Goal: Task Accomplishment & Management: Manage account settings

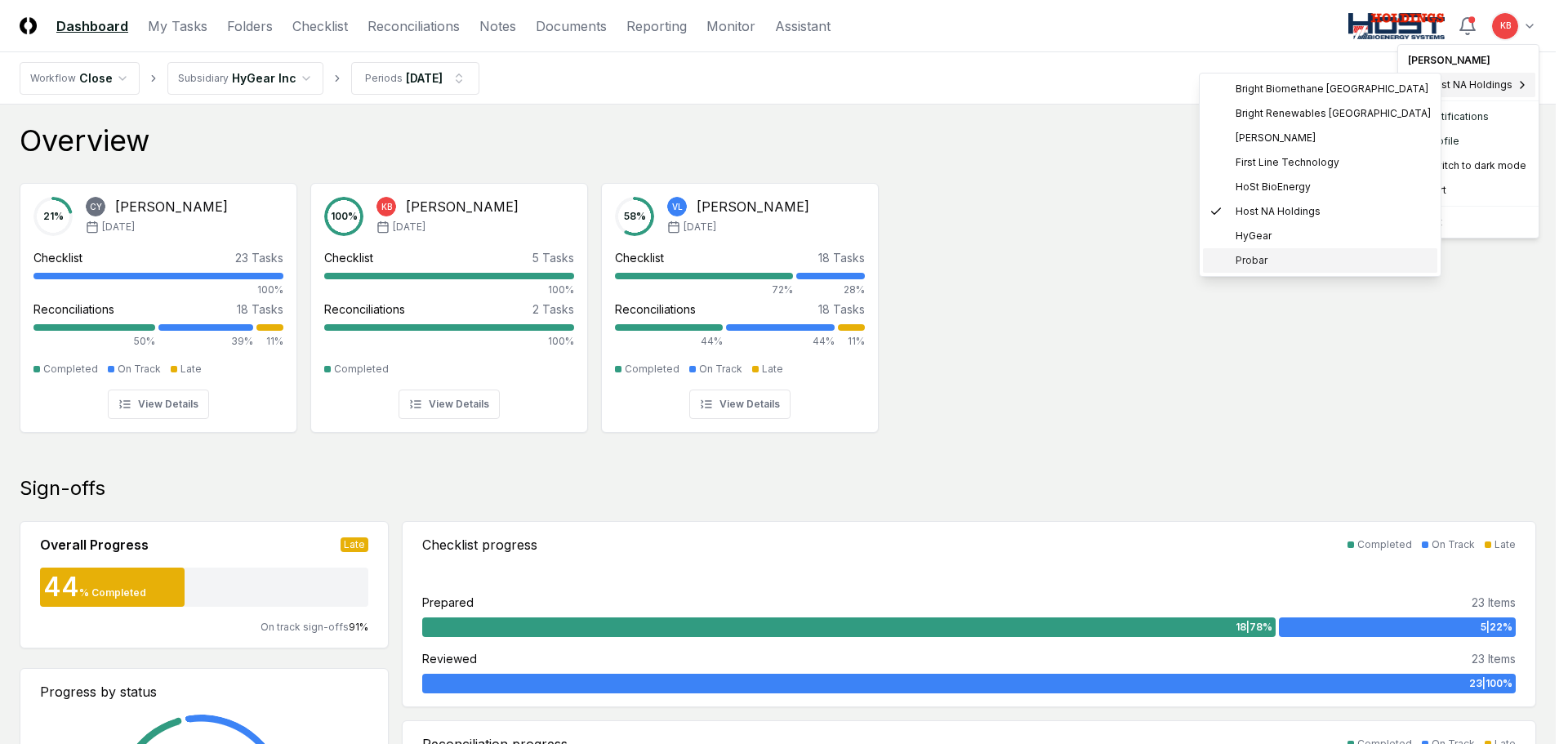
click at [1248, 257] on span "Probar" at bounding box center [1252, 260] width 32 height 14
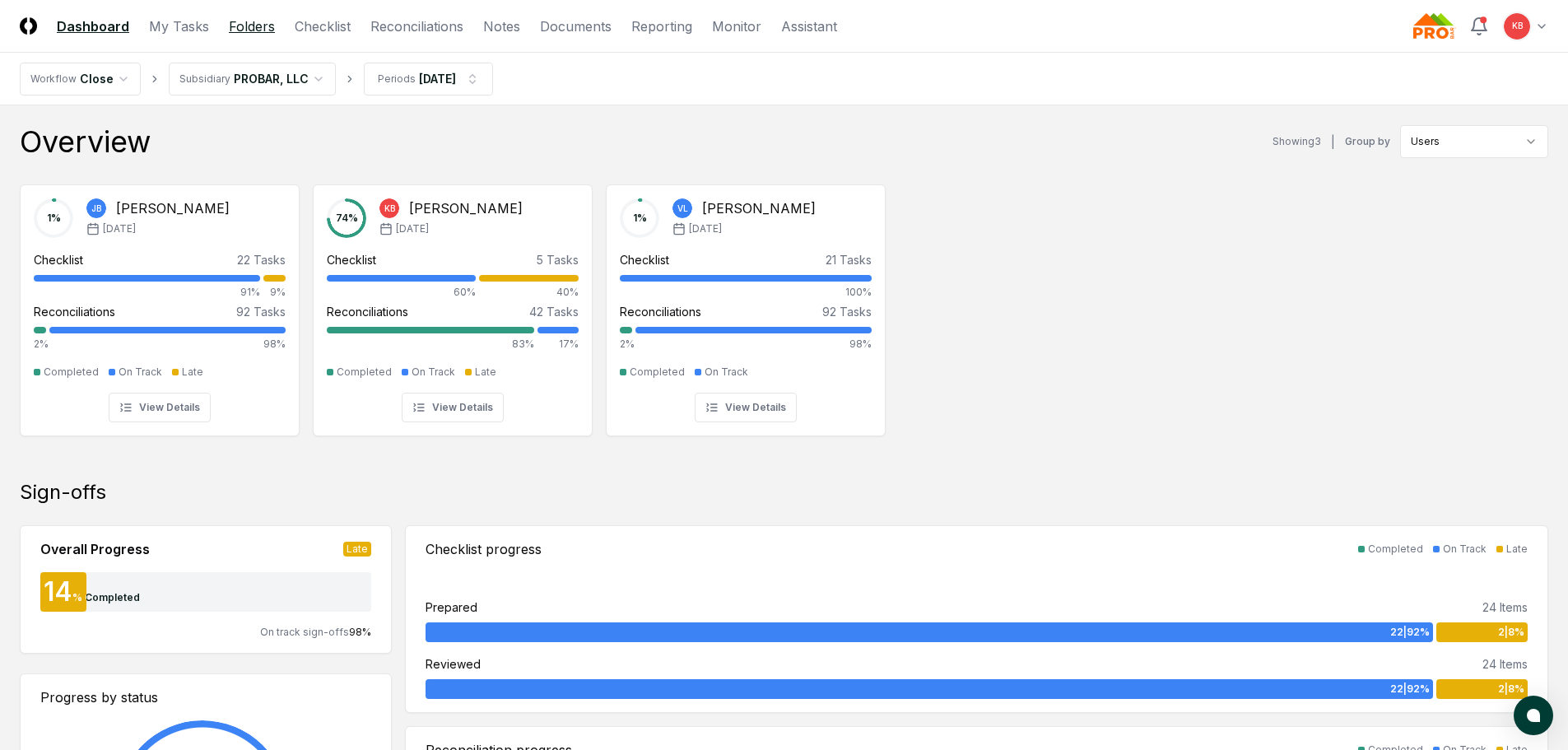
drag, startPoint x: 0, startPoint y: 0, endPoint x: 240, endPoint y: 25, distance: 241.3
click at [240, 25] on link "Folders" at bounding box center [252, 25] width 46 height 20
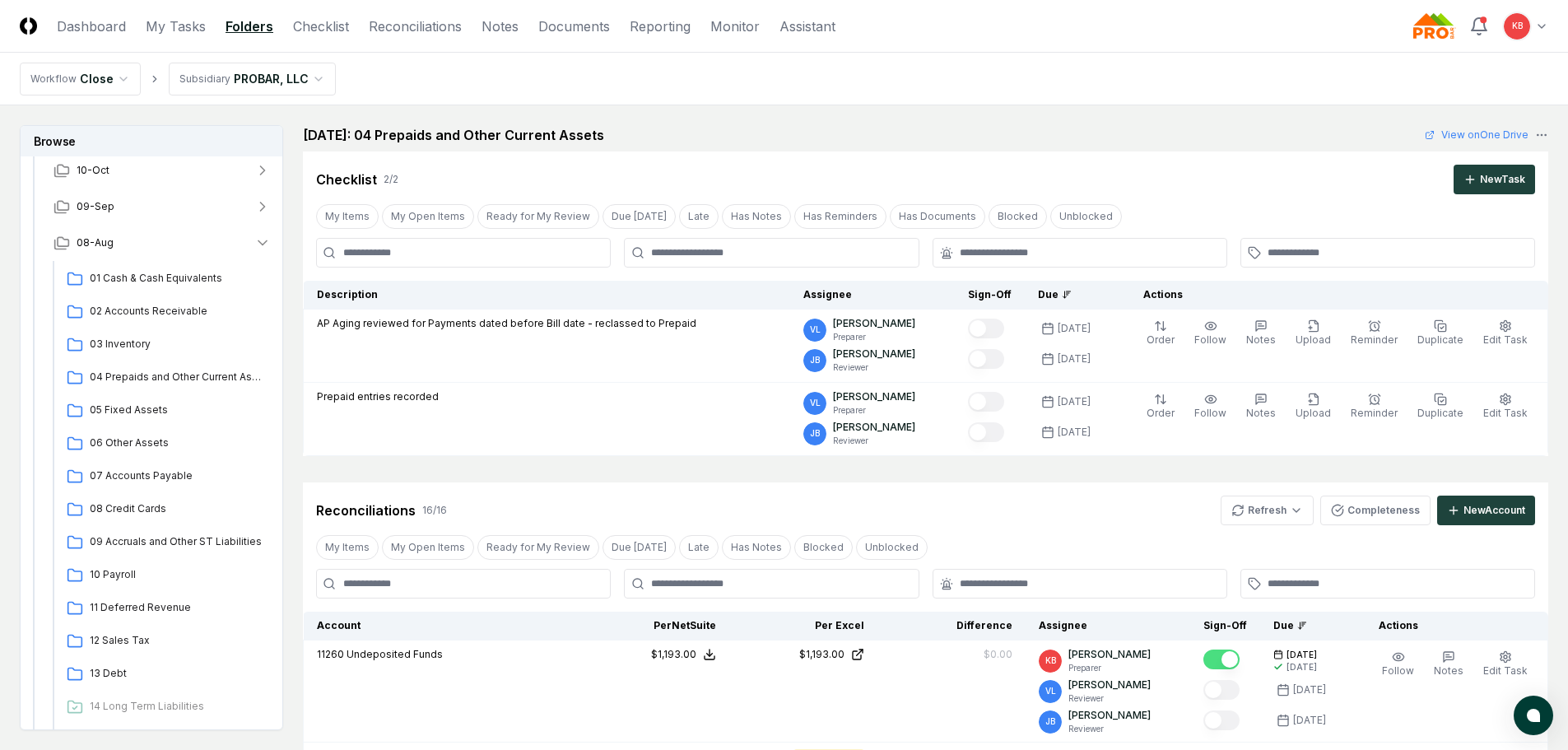
scroll to position [109, 0]
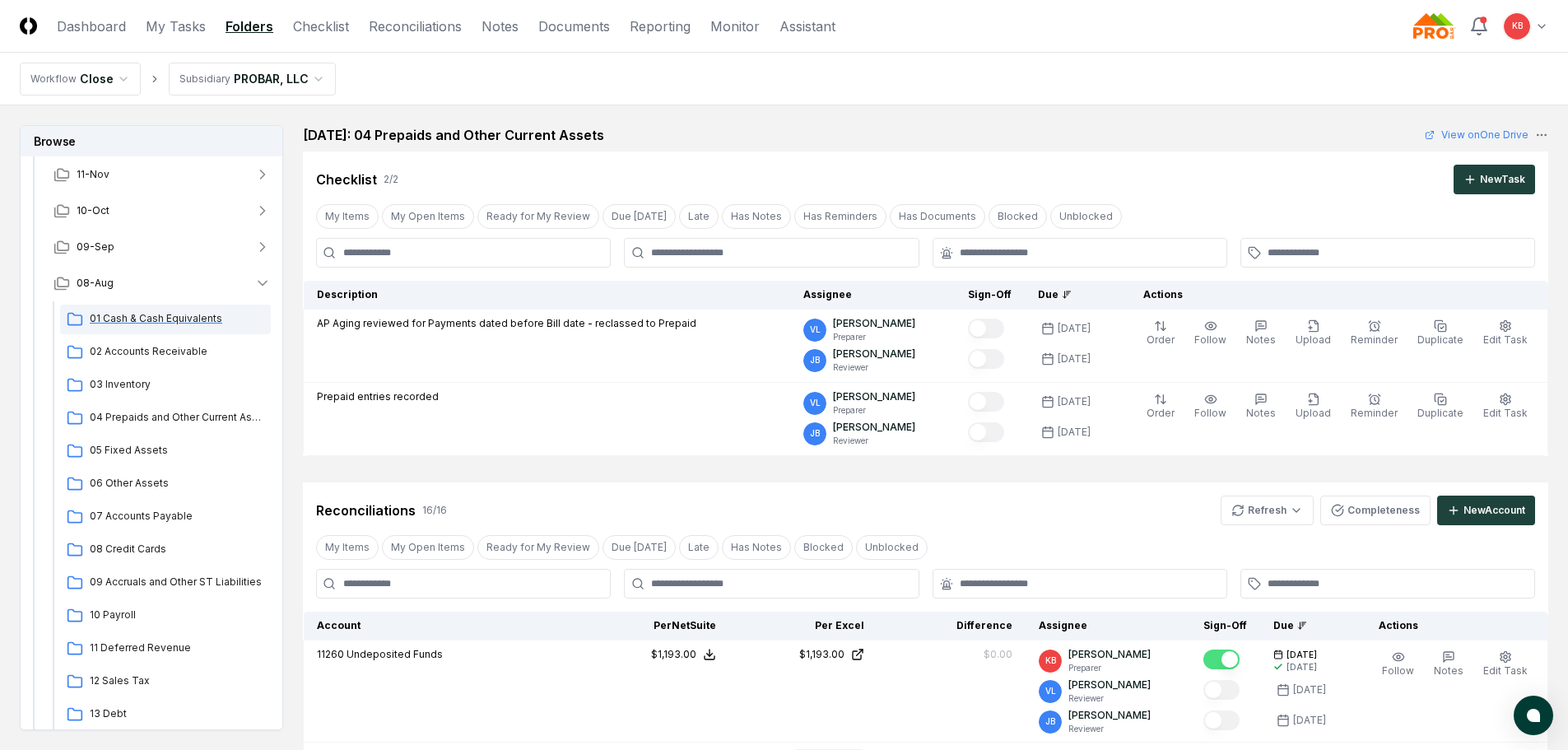
click at [142, 311] on div "01 Cash & Cash Equivalents" at bounding box center [165, 319] width 210 height 30
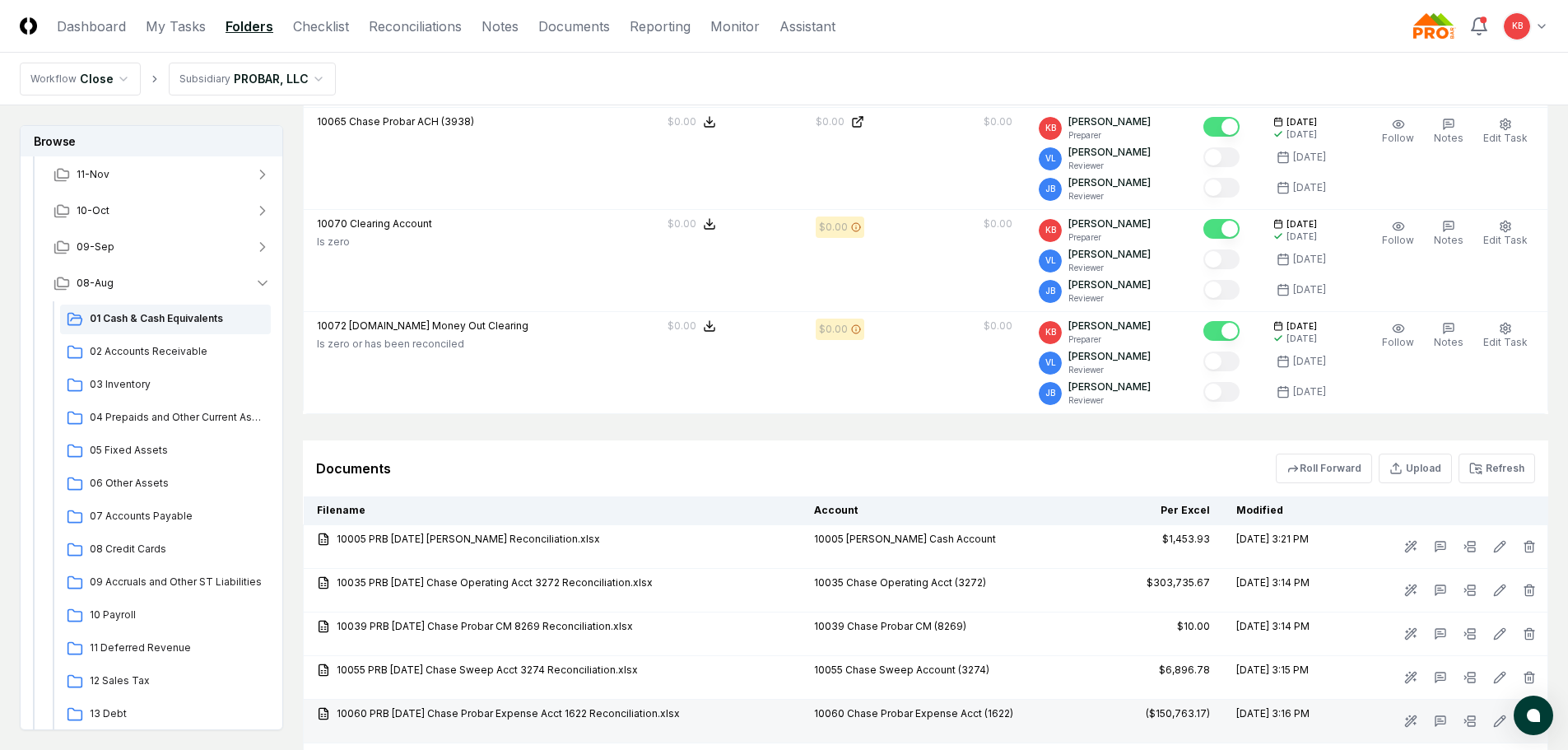
scroll to position [1098, 0]
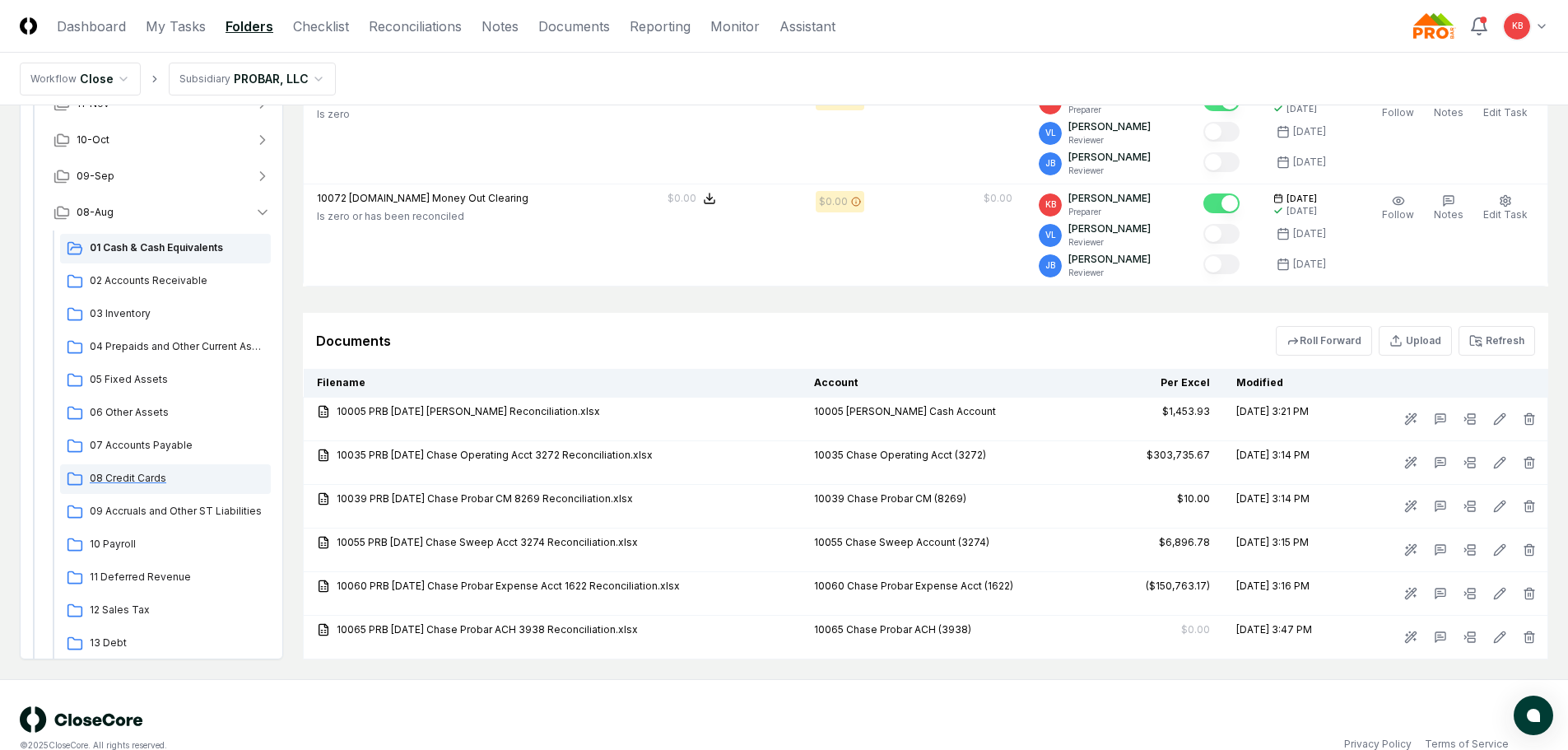
click at [118, 474] on span "08 Credit Cards" at bounding box center [177, 478] width 175 height 14
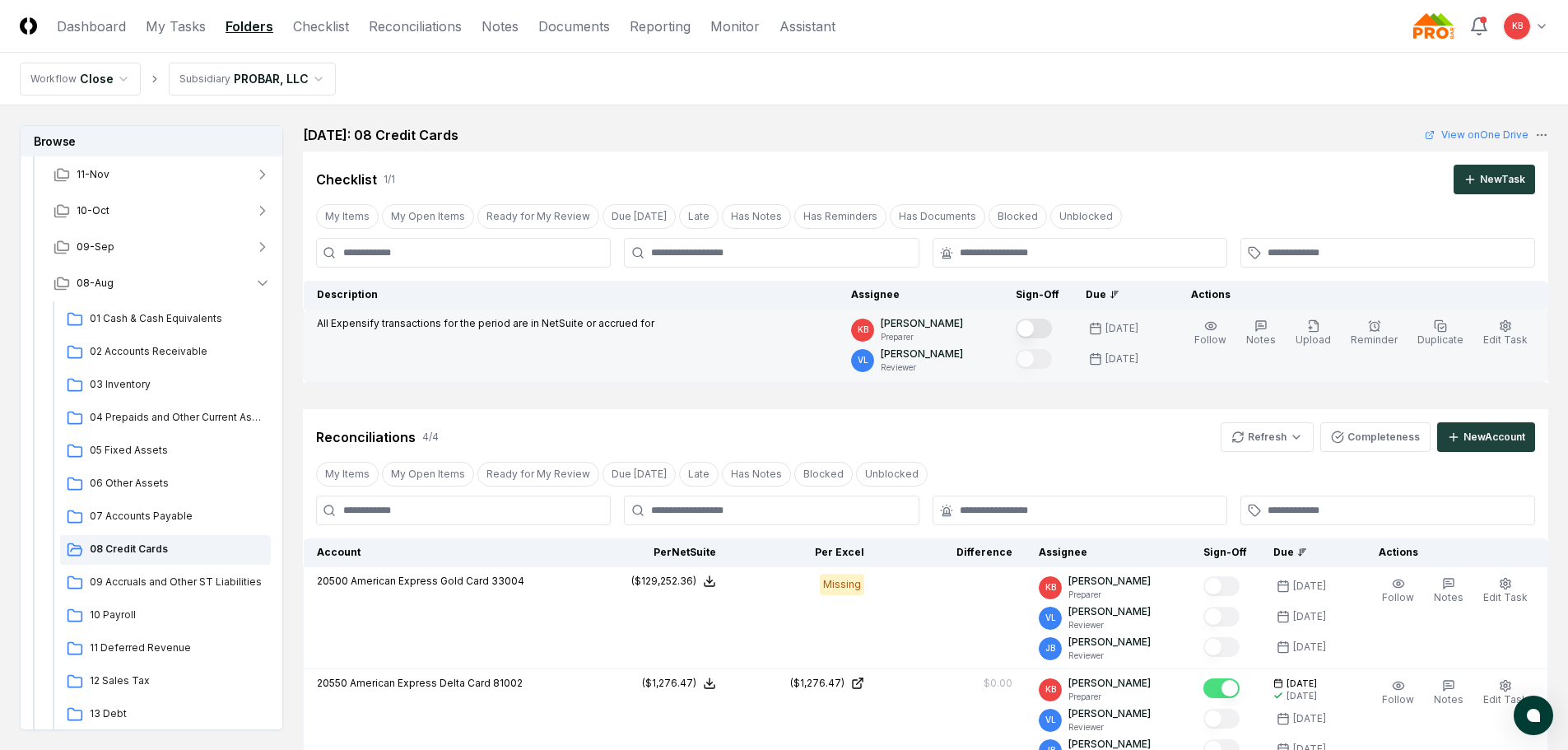
click at [1040, 326] on button "Mark complete" at bounding box center [1034, 328] width 36 height 20
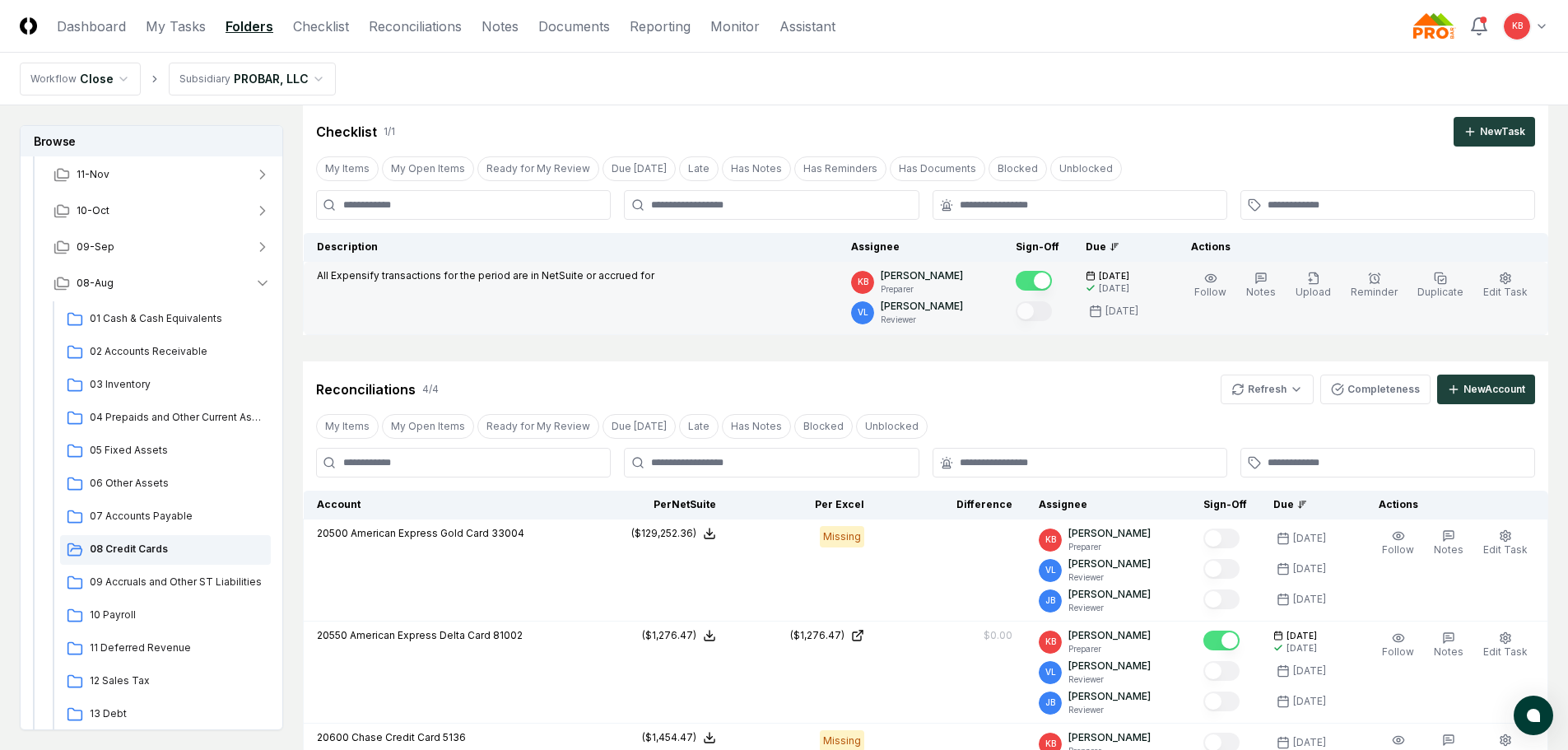
scroll to position [275, 0]
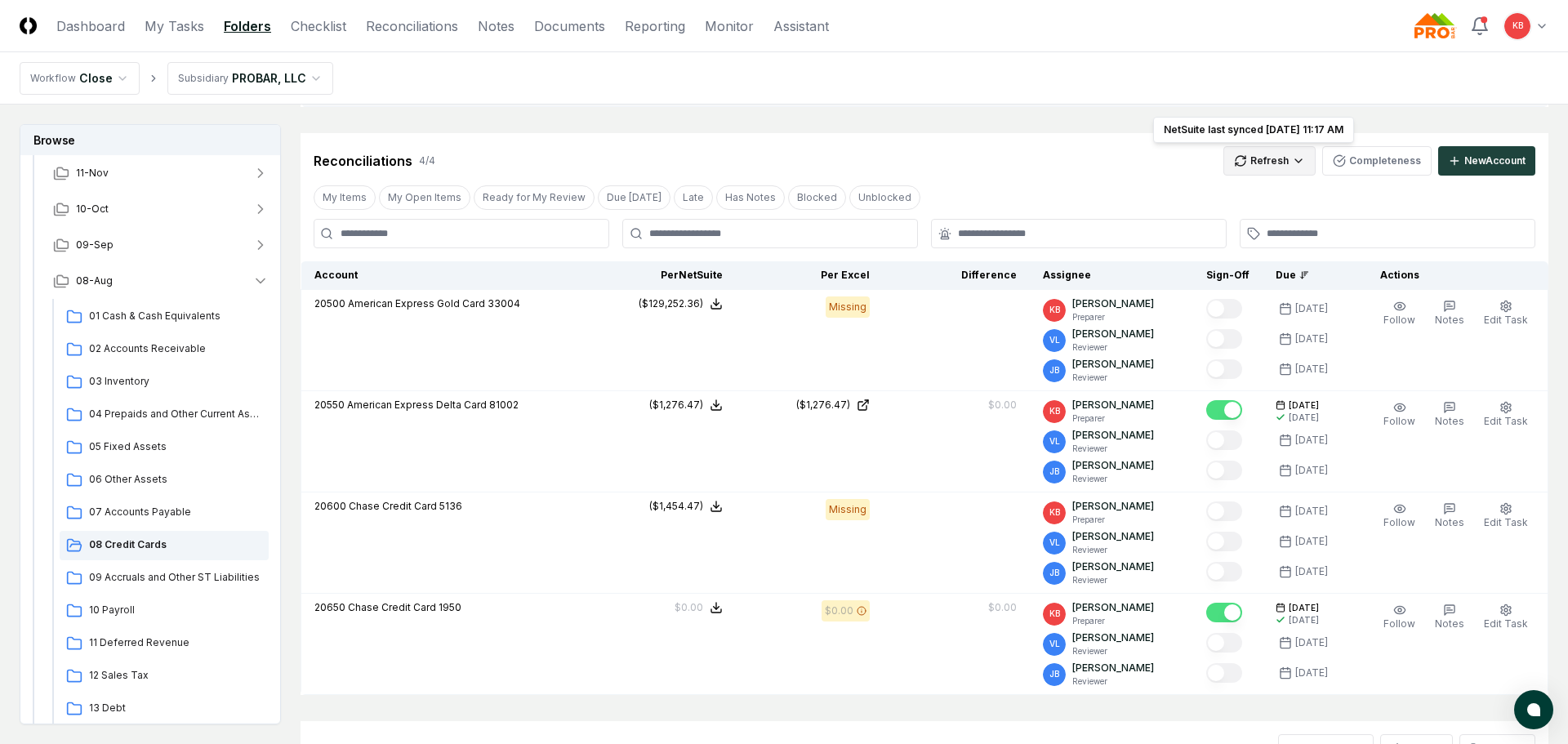
click at [1255, 146] on html "CloseCore Dashboard My Tasks Folders Checklist Reconciliations Notes Documents …" at bounding box center [784, 347] width 1568 height 1239
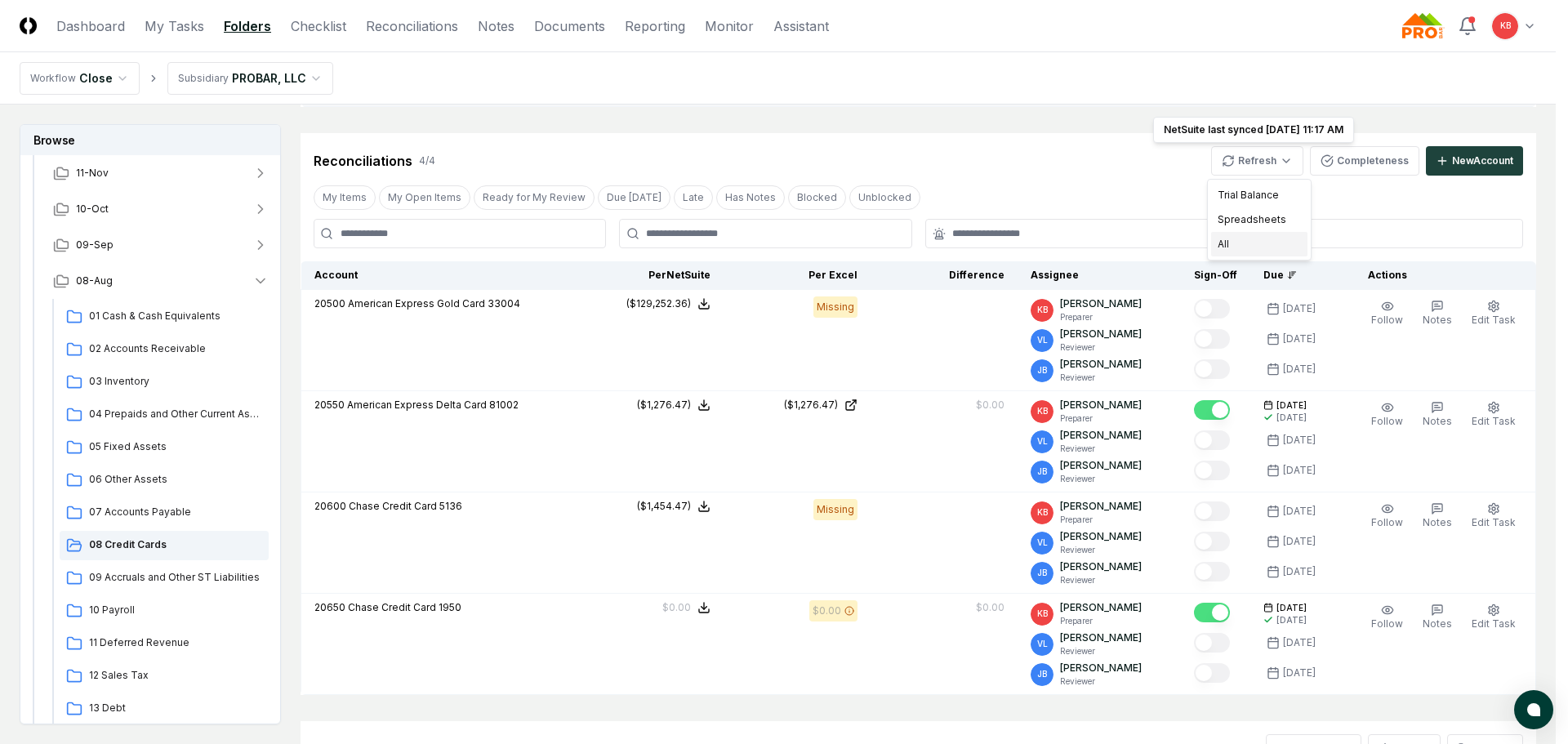
click at [1247, 233] on div "All" at bounding box center [1258, 244] width 97 height 24
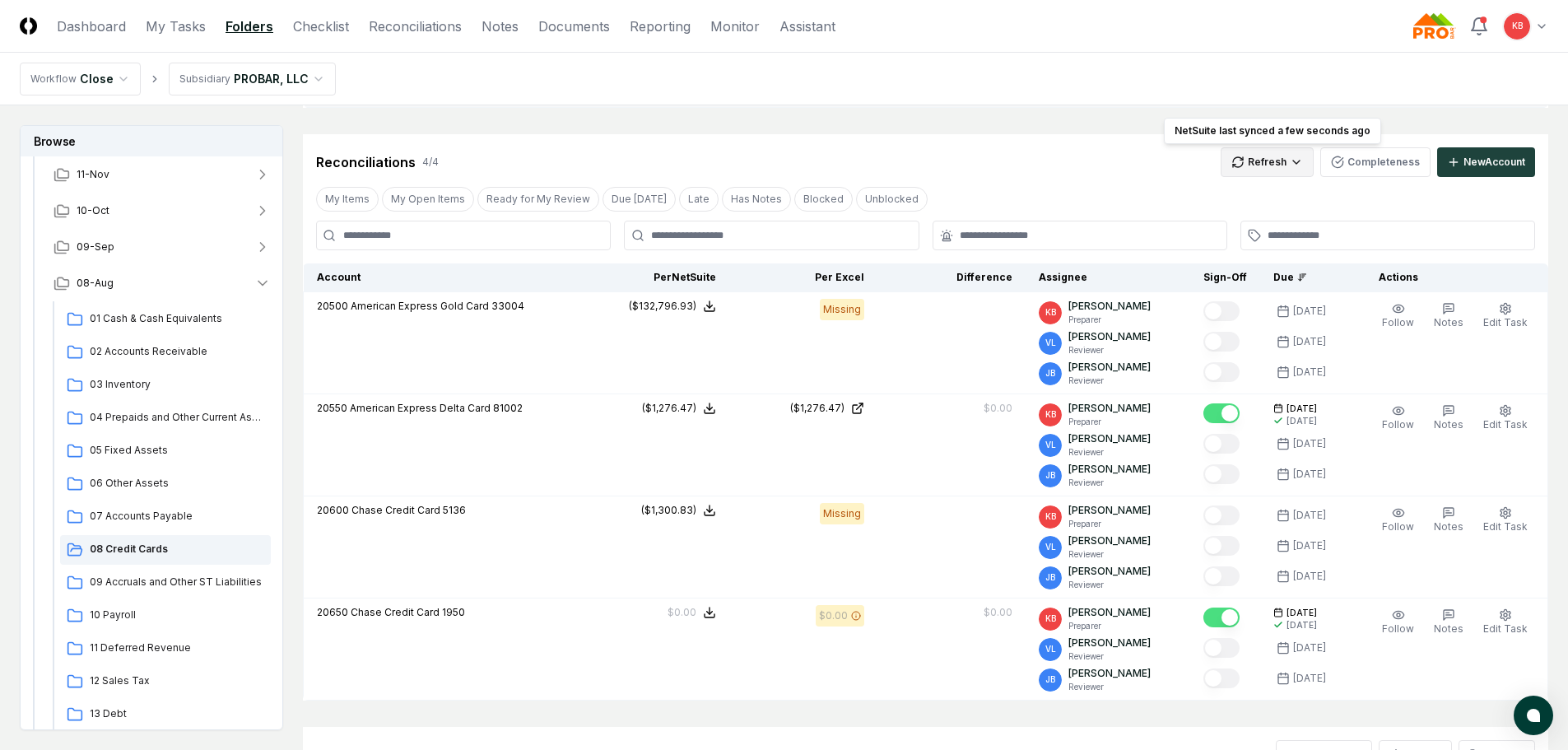
click at [1305, 162] on html "CloseCore Dashboard My Tasks Folders Checklist Reconciliations Notes Documents …" at bounding box center [784, 372] width 1568 height 1293
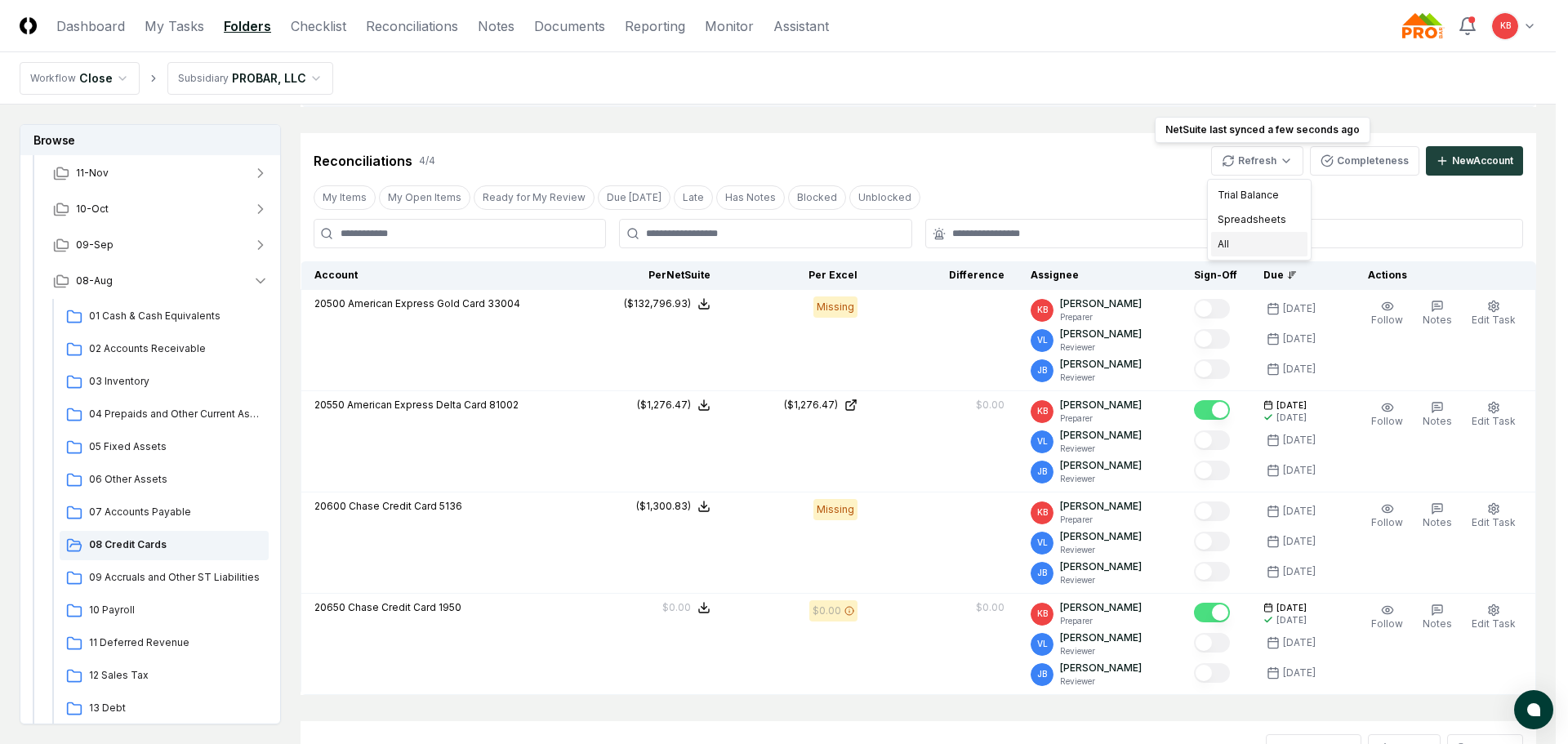
click at [1240, 244] on div "All" at bounding box center [1258, 244] width 97 height 24
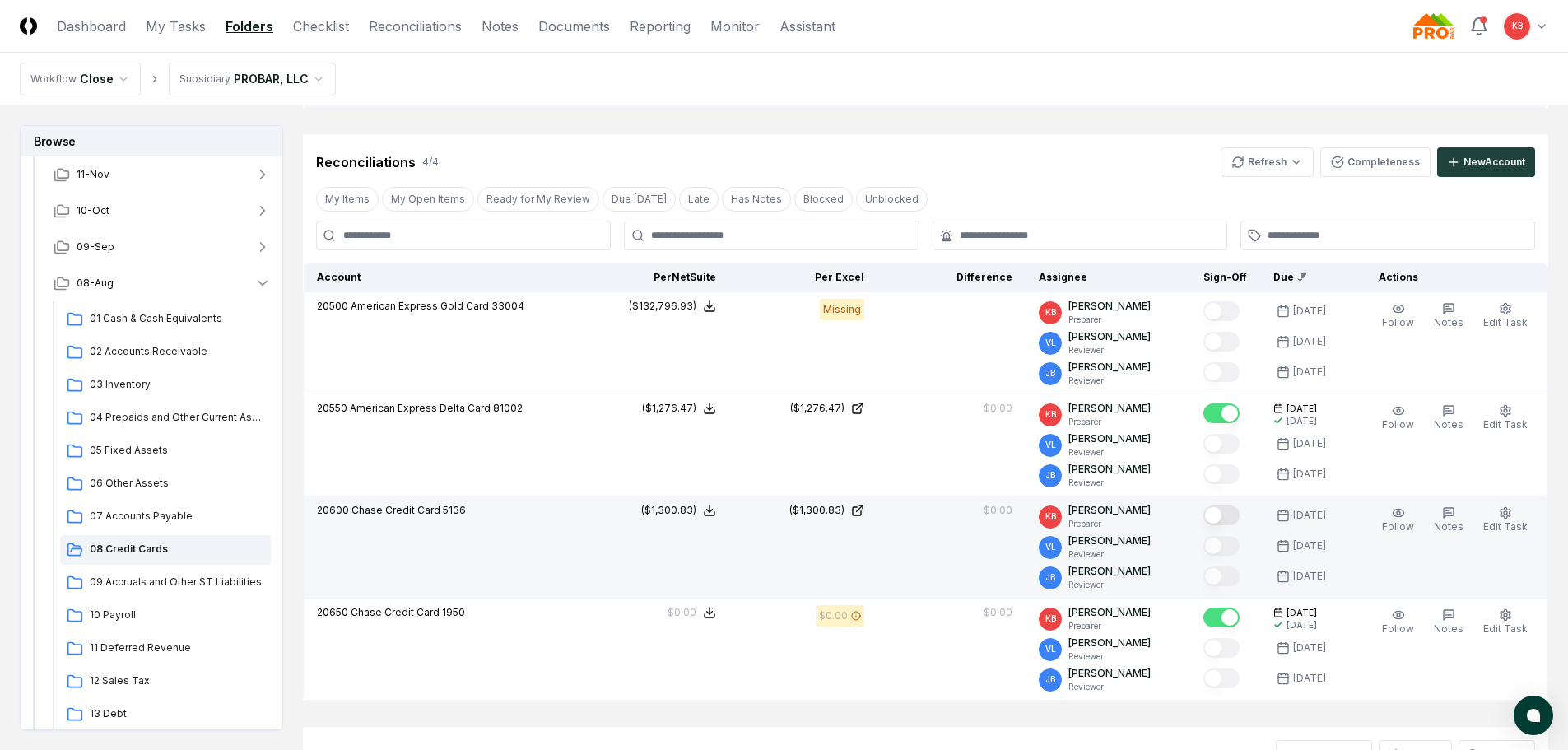
click at [1225, 518] on button "Mark complete" at bounding box center [1221, 515] width 36 height 20
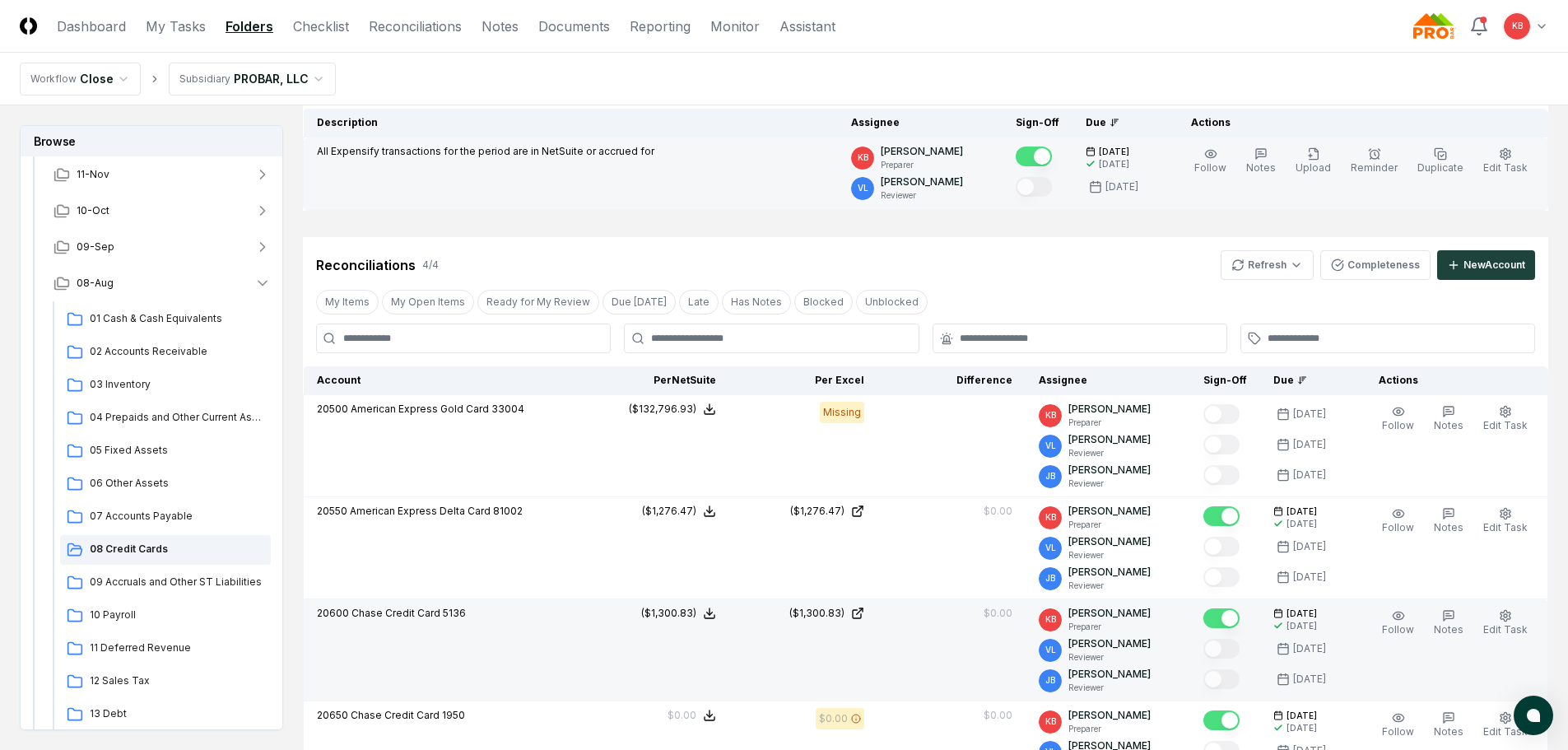
scroll to position [55, 0]
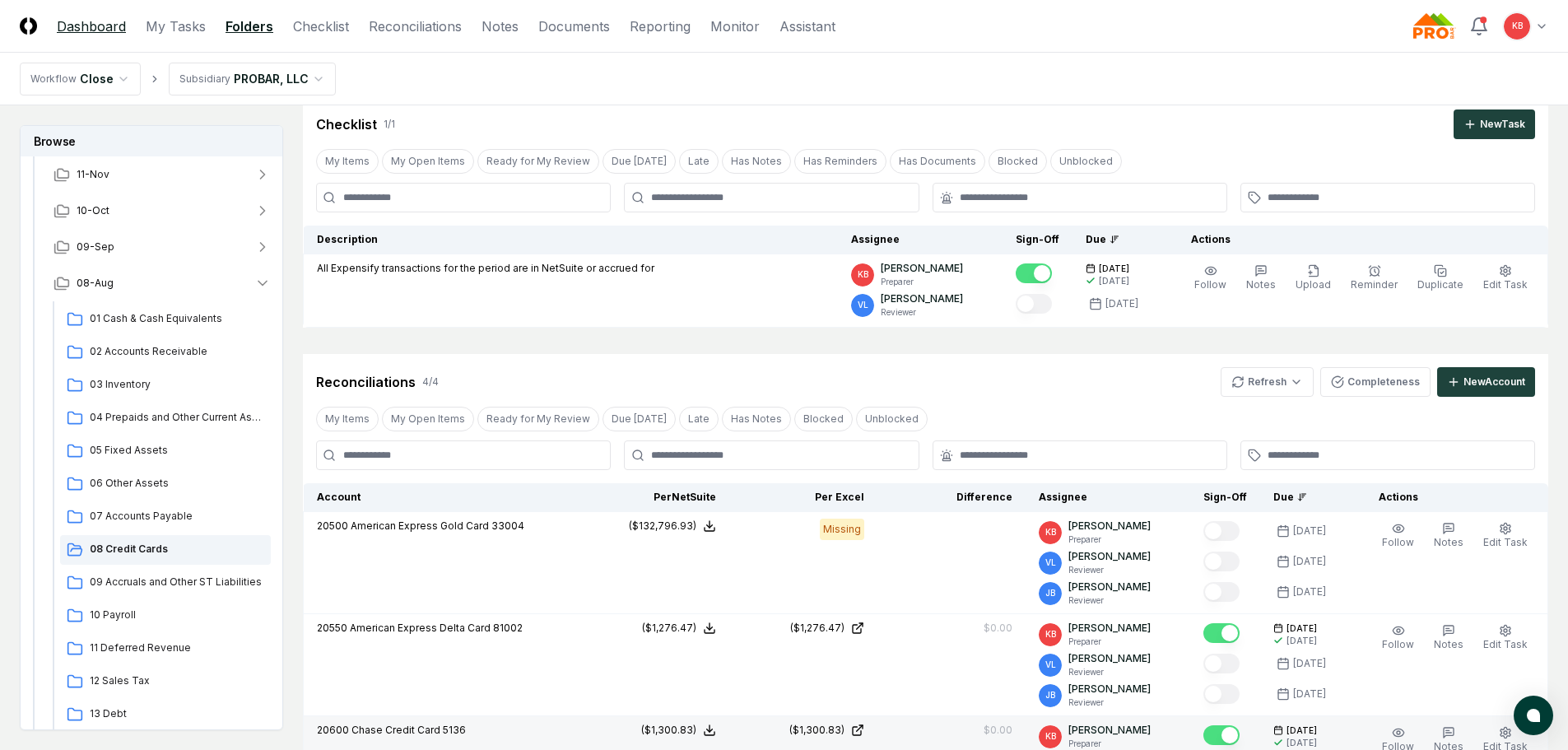
click at [110, 34] on link "Dashboard" at bounding box center [92, 25] width 70 height 20
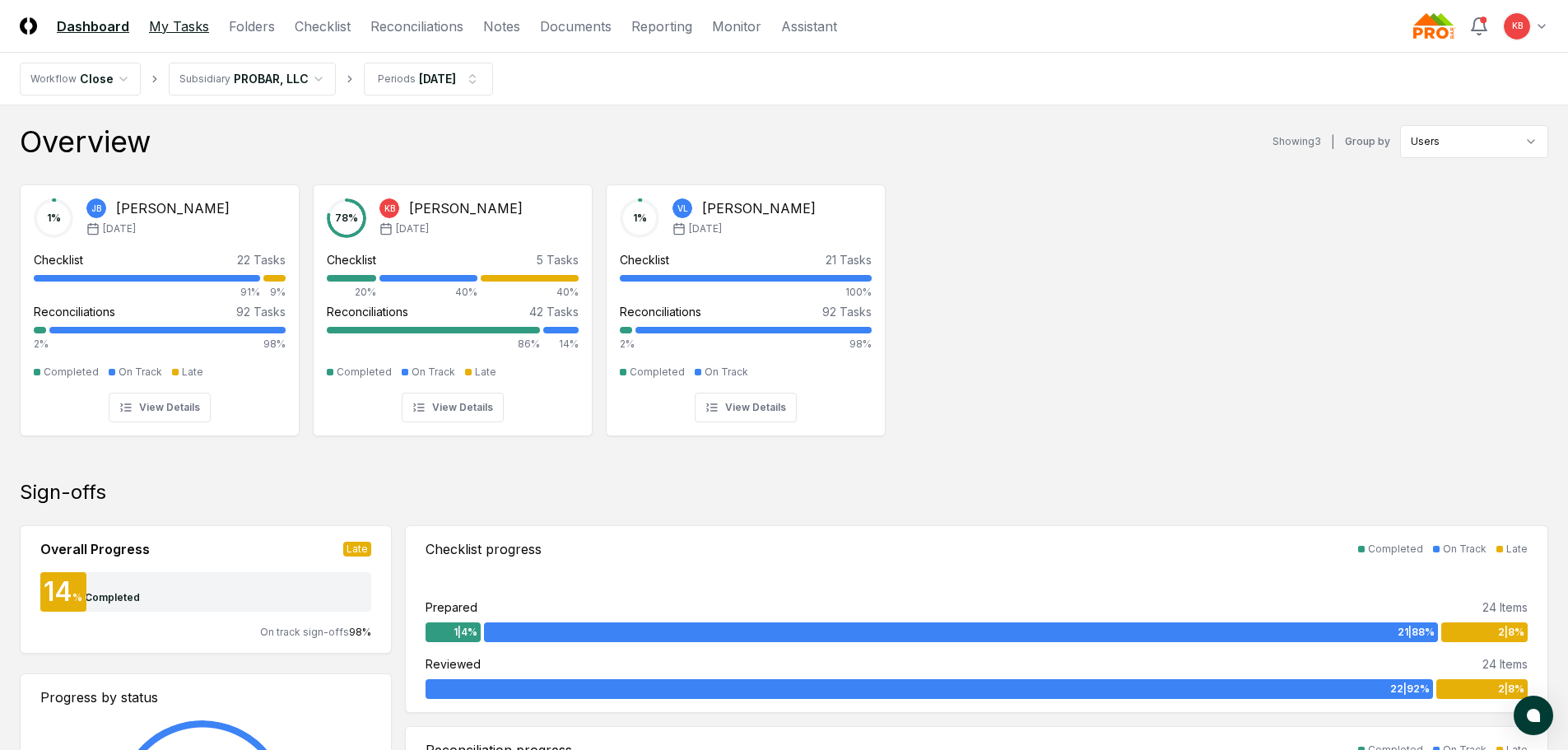
click at [193, 25] on link "My Tasks" at bounding box center [179, 25] width 60 height 20
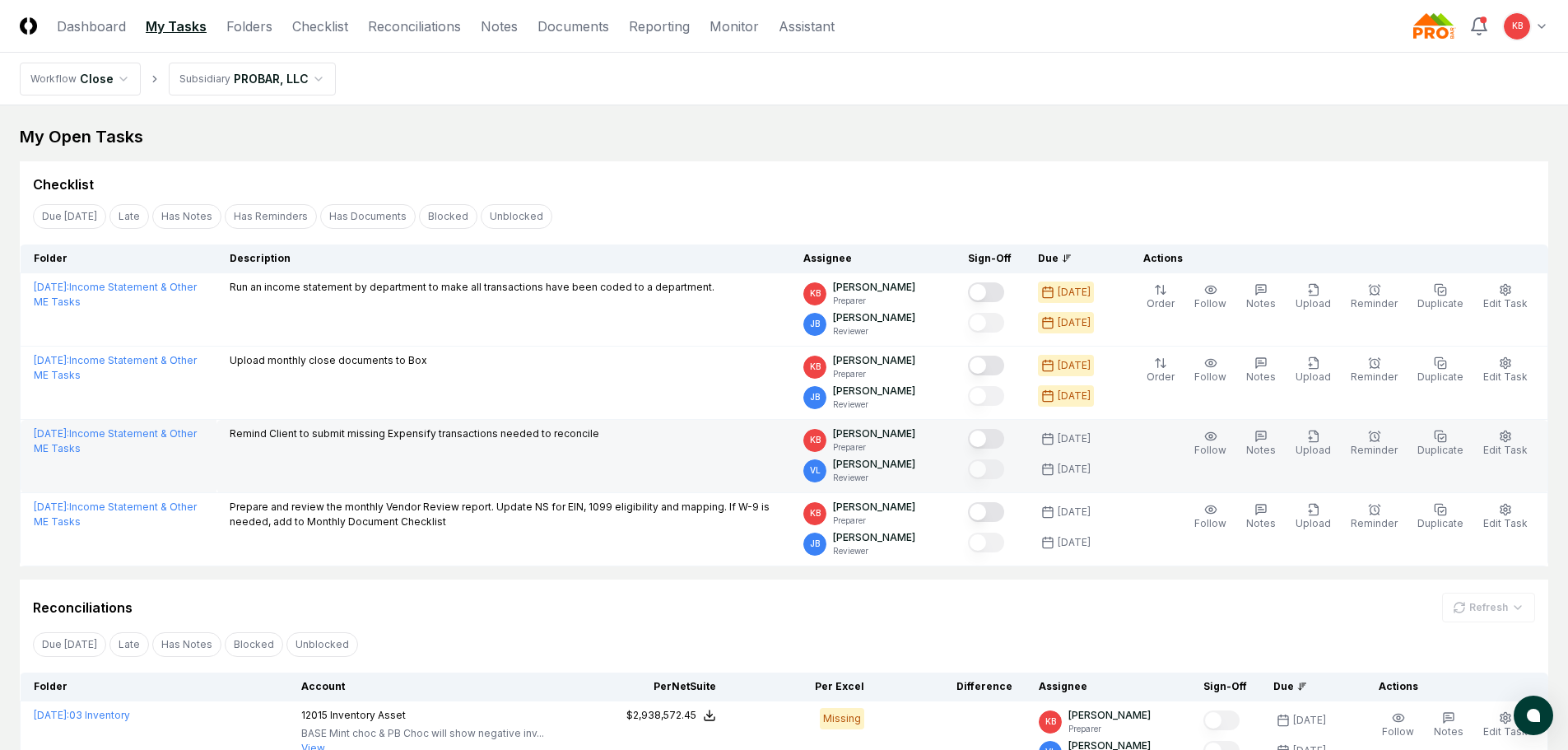
click at [990, 438] on button "Mark complete" at bounding box center [985, 439] width 36 height 20
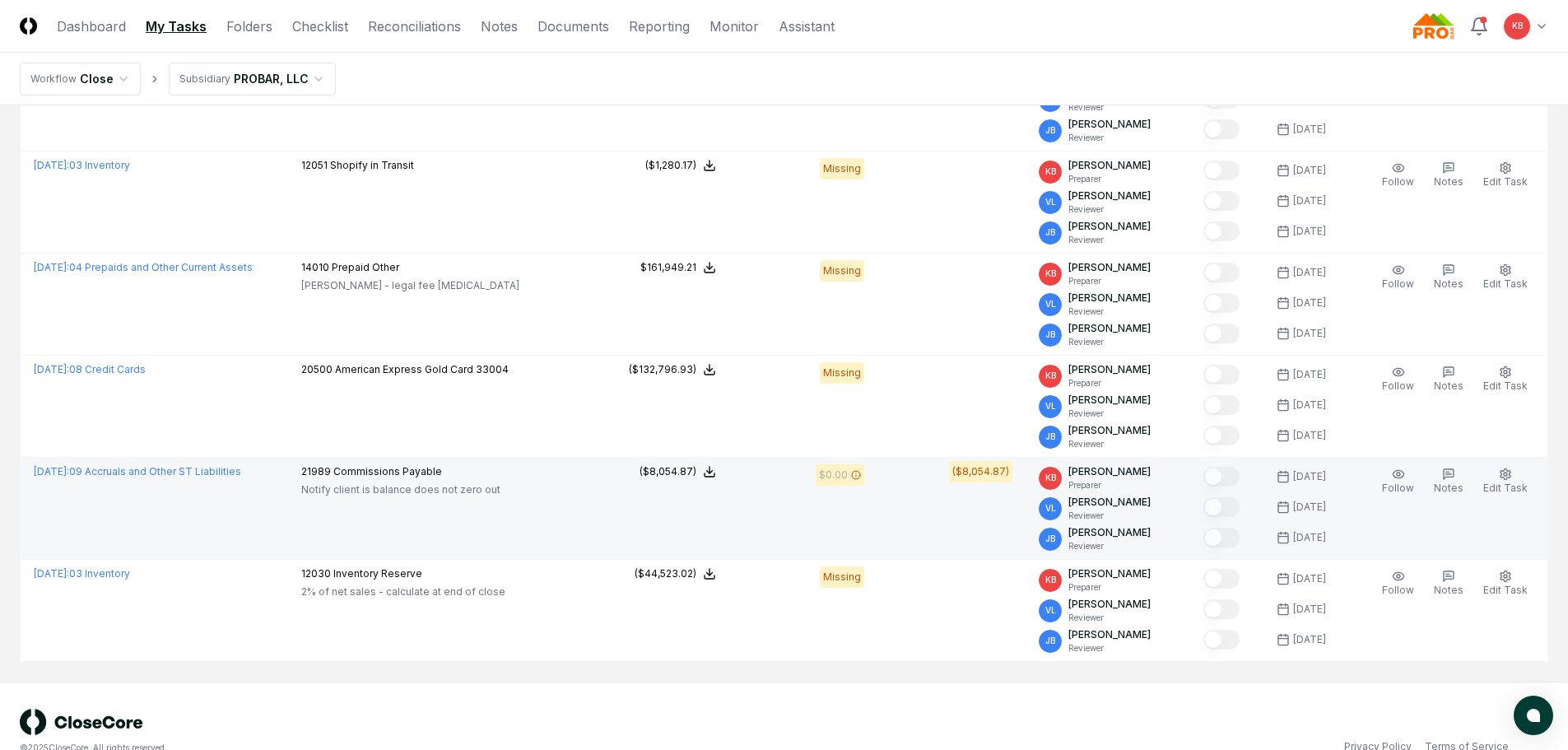
scroll to position [658, 0]
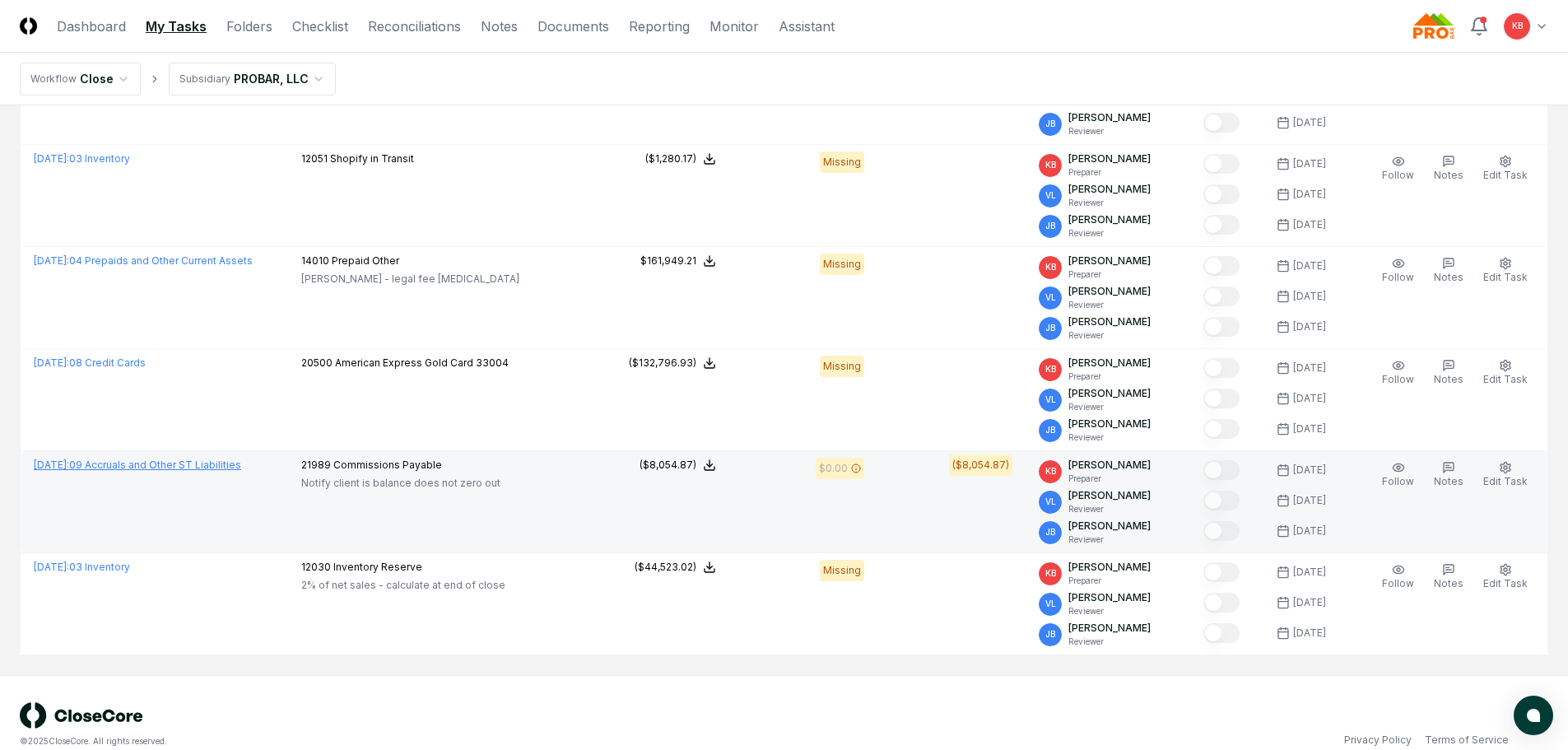
click at [229, 465] on link "[DATE] : 09 Accruals and Other ST Liabilities" at bounding box center [137, 465] width 208 height 13
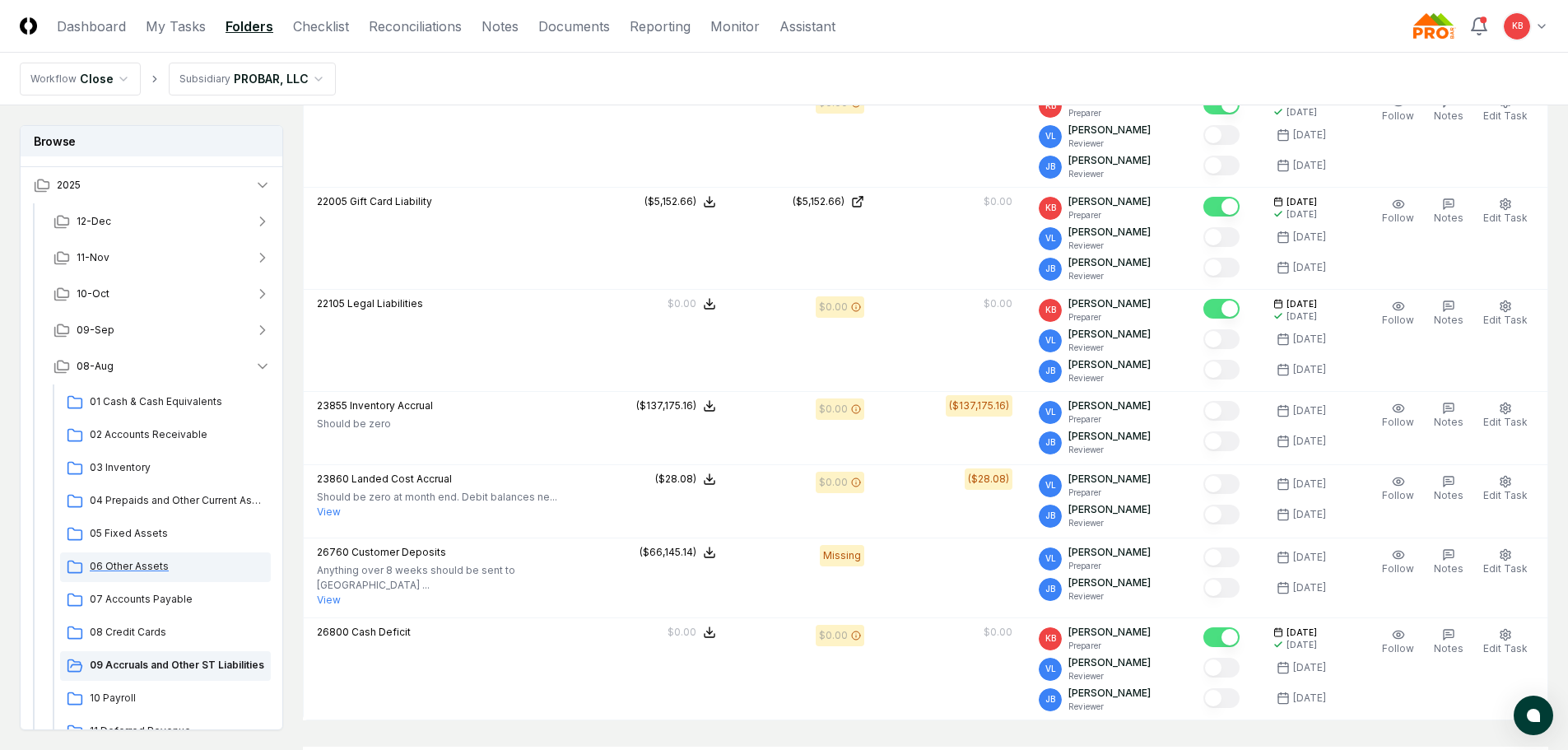
scroll to position [137, 0]
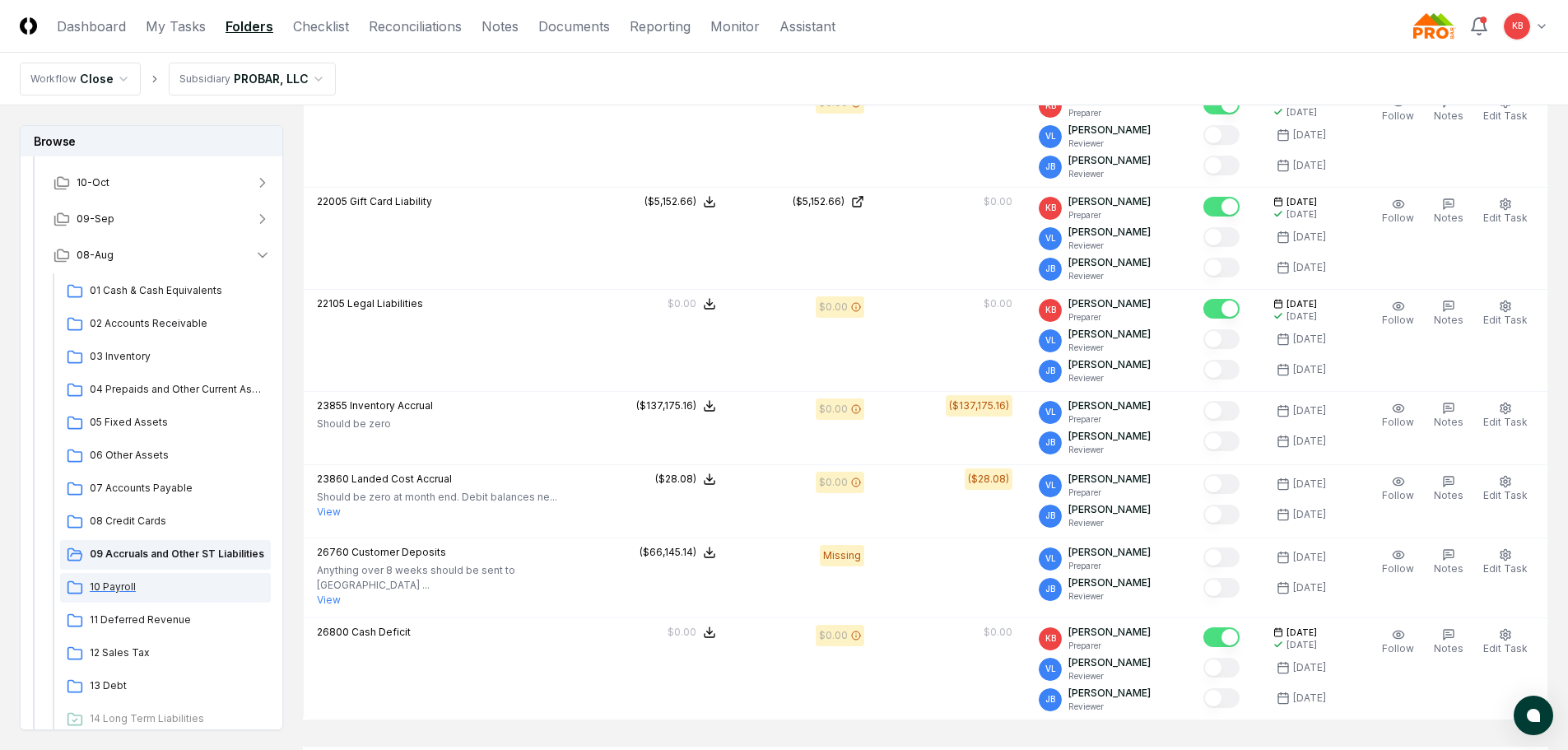
click at [120, 579] on div "10 Payroll" at bounding box center [165, 588] width 210 height 30
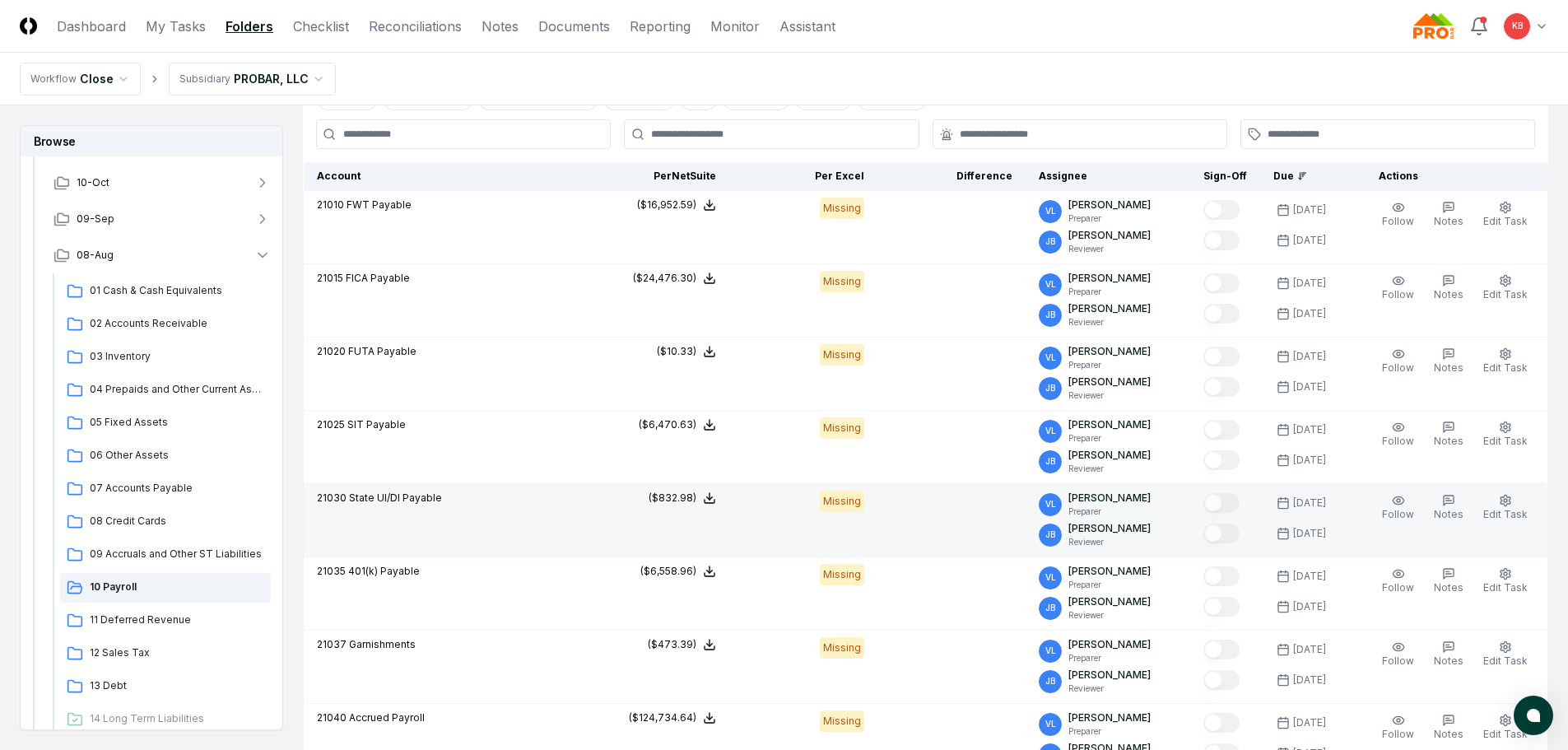
scroll to position [340, 0]
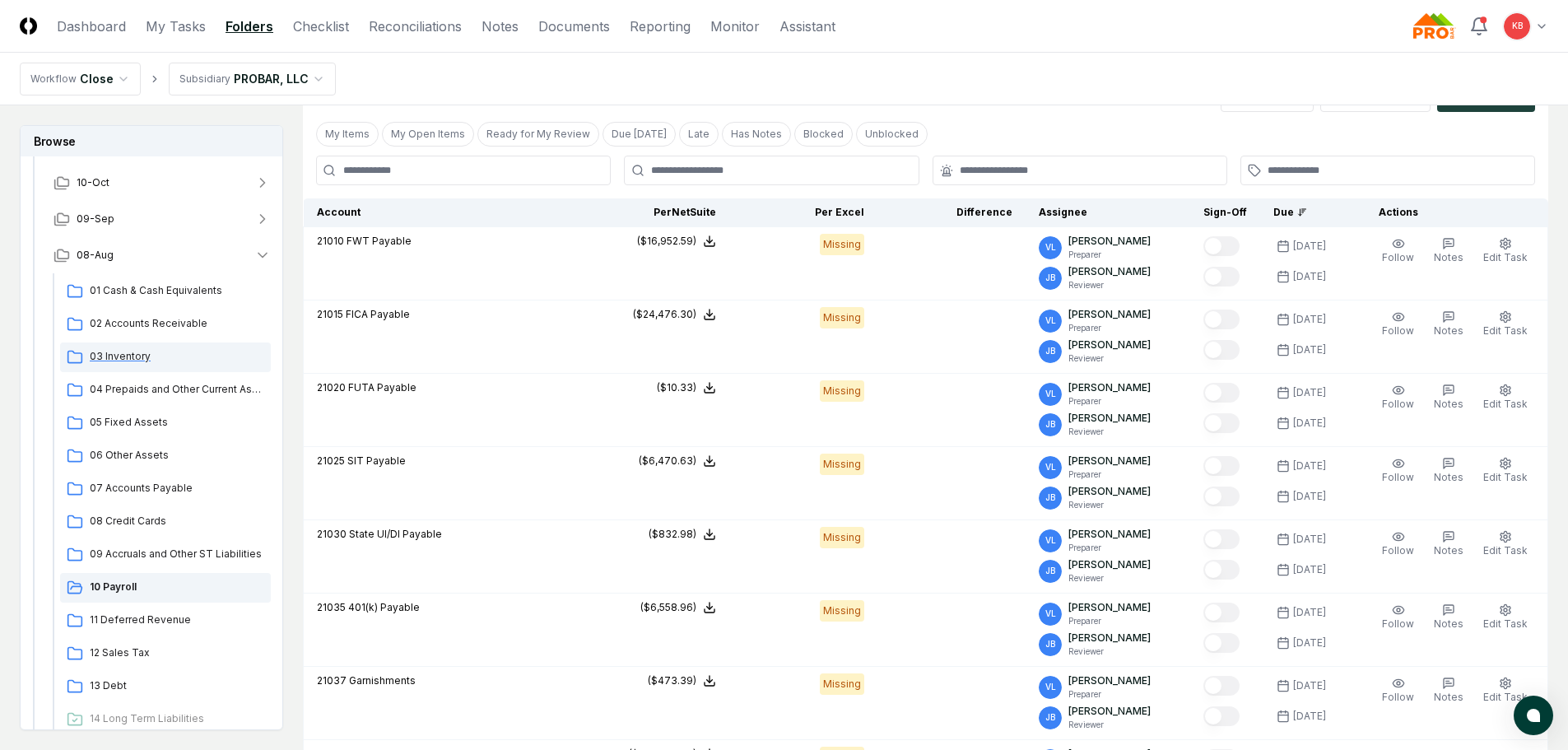
click at [130, 355] on span "03 Inventory" at bounding box center [177, 356] width 175 height 14
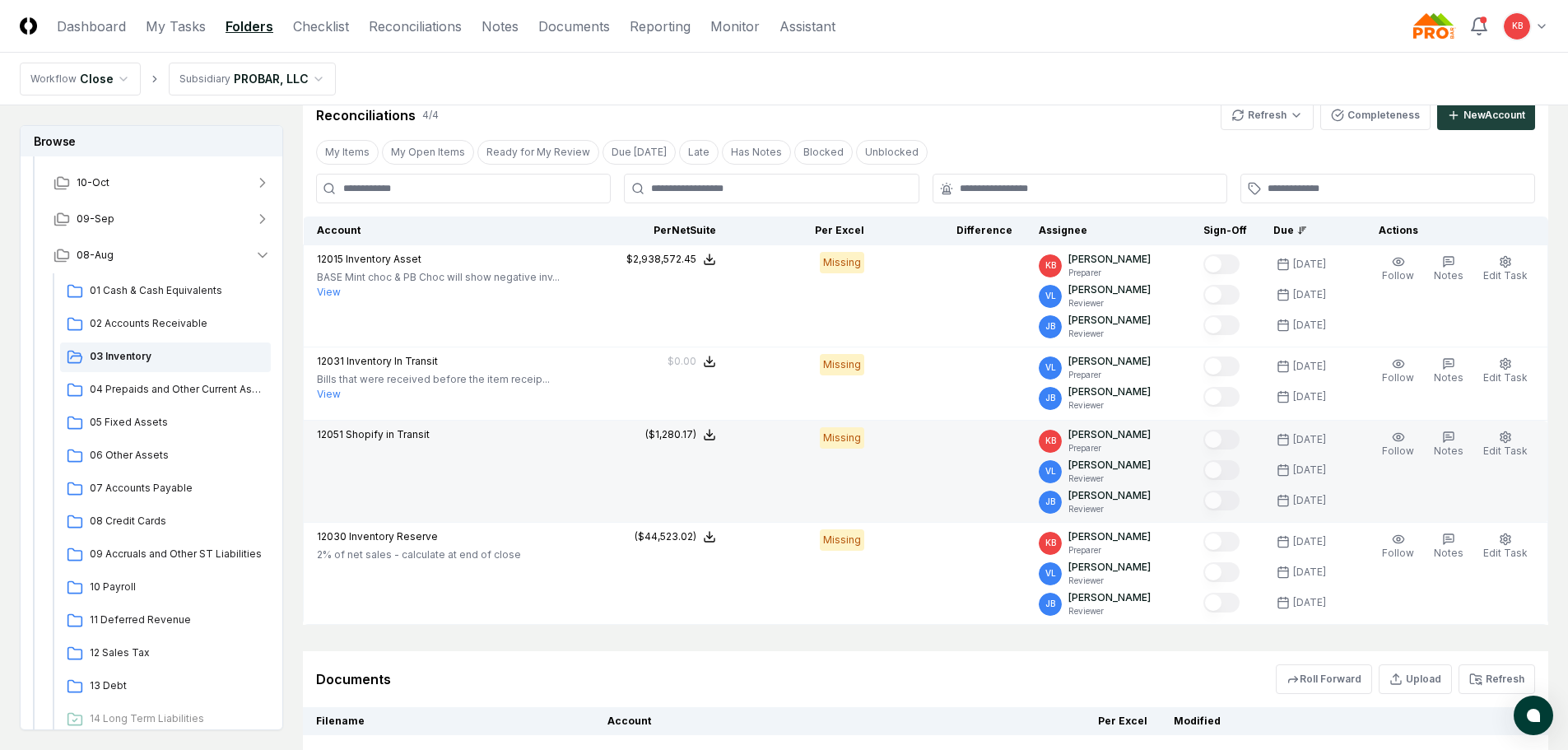
scroll to position [329, 0]
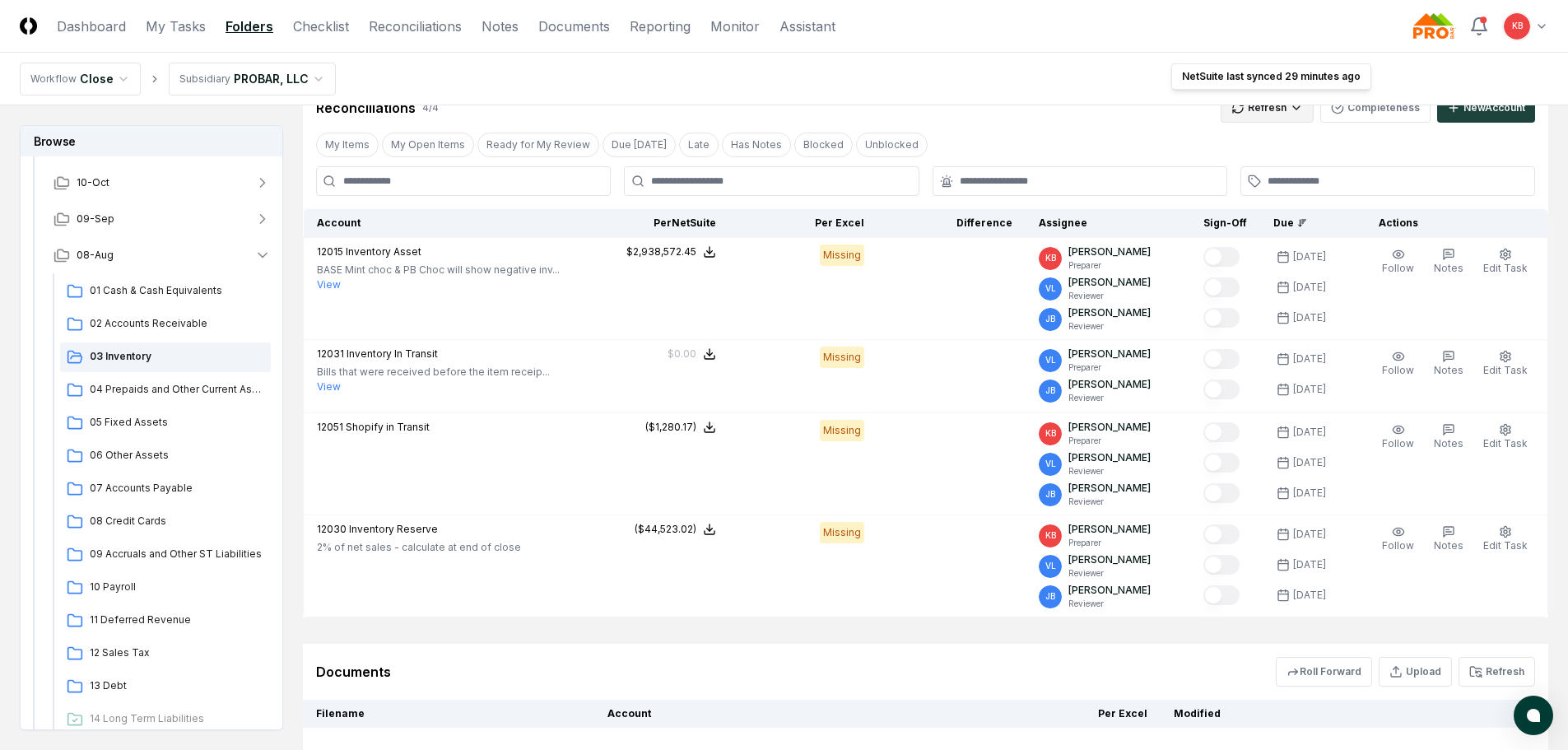
click at [1270, 114] on html "CloseCore Dashboard My Tasks Folders Checklist Reconciliations Notes Documents …" at bounding box center [784, 286] width 1568 height 1230
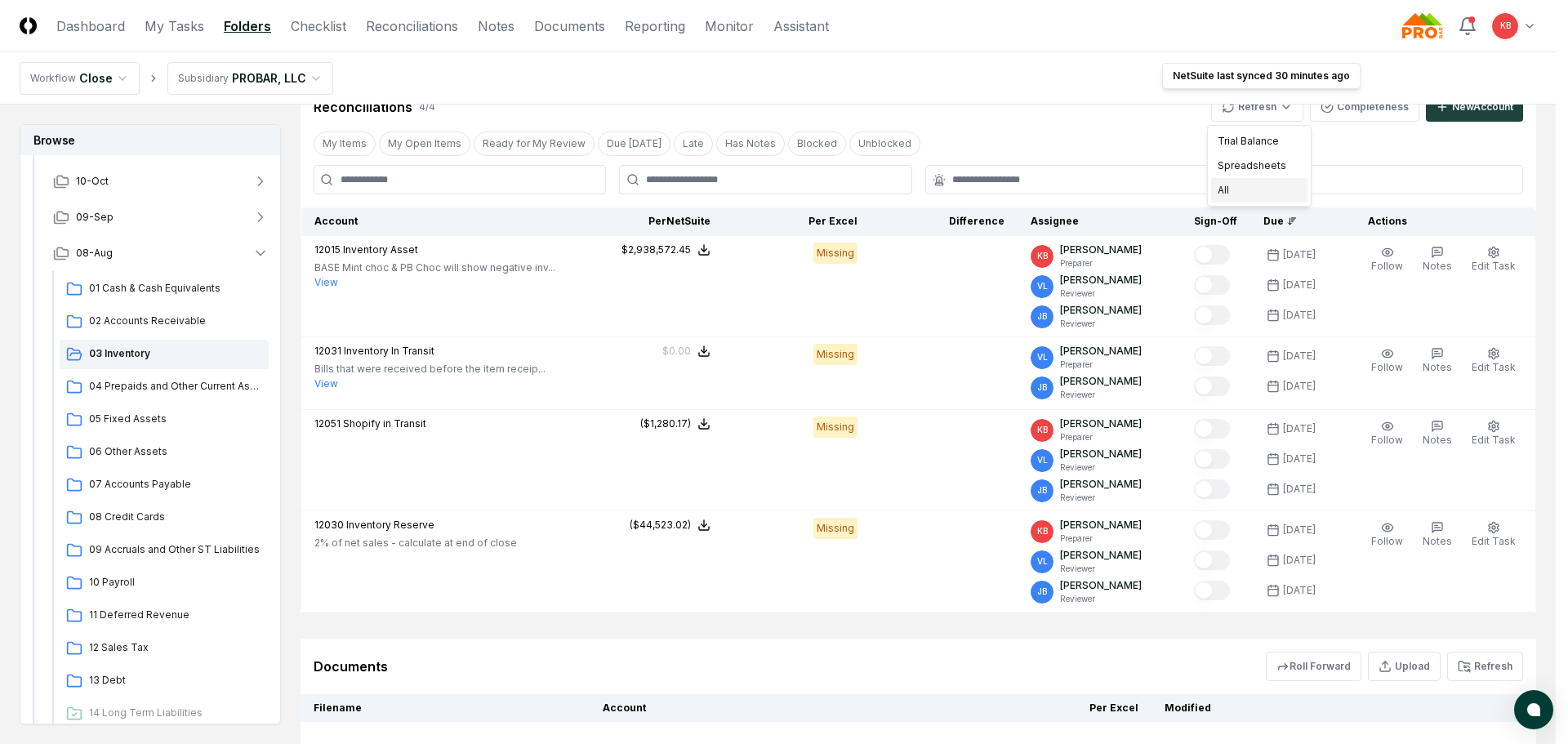
click at [1242, 194] on div "All" at bounding box center [1258, 190] width 97 height 24
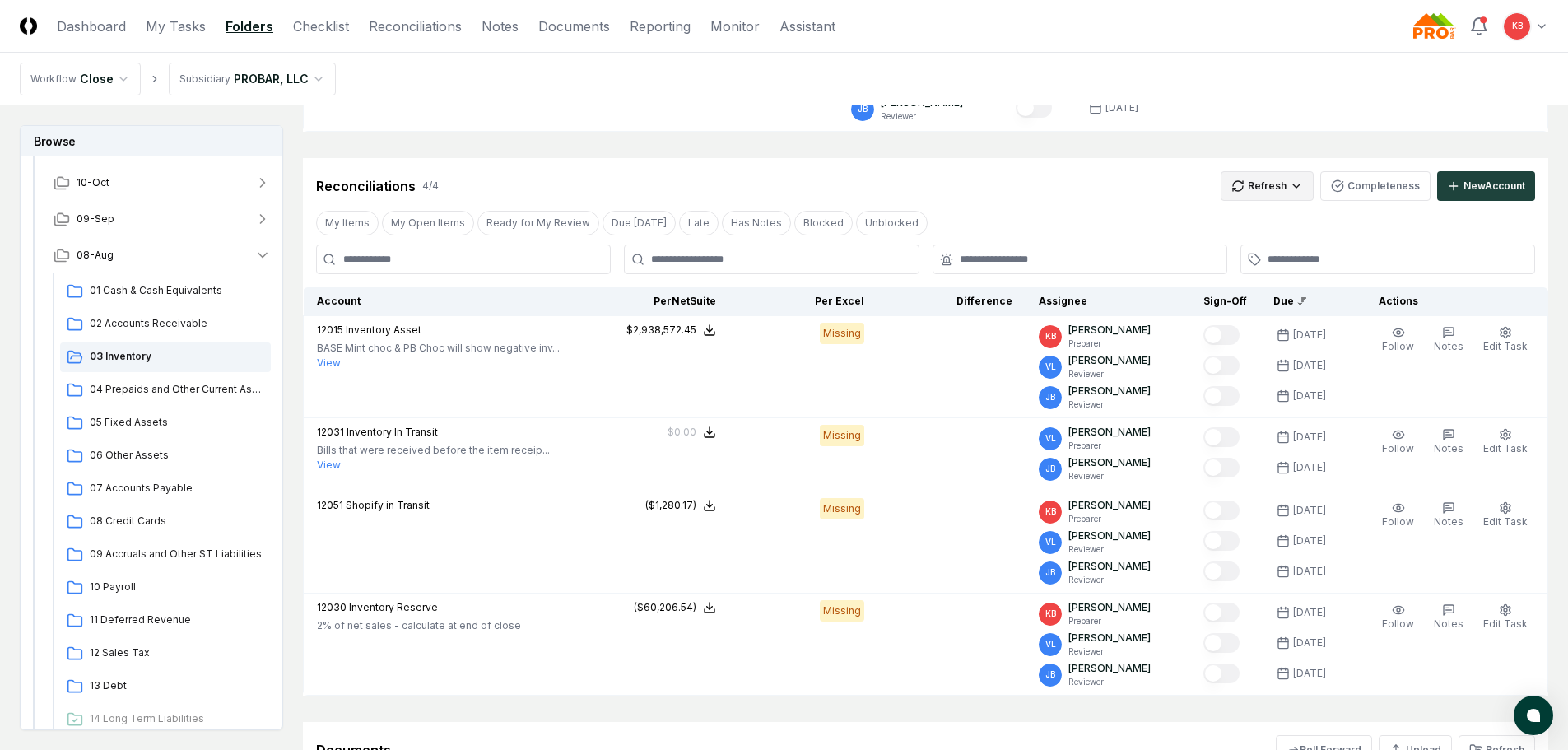
scroll to position [196, 0]
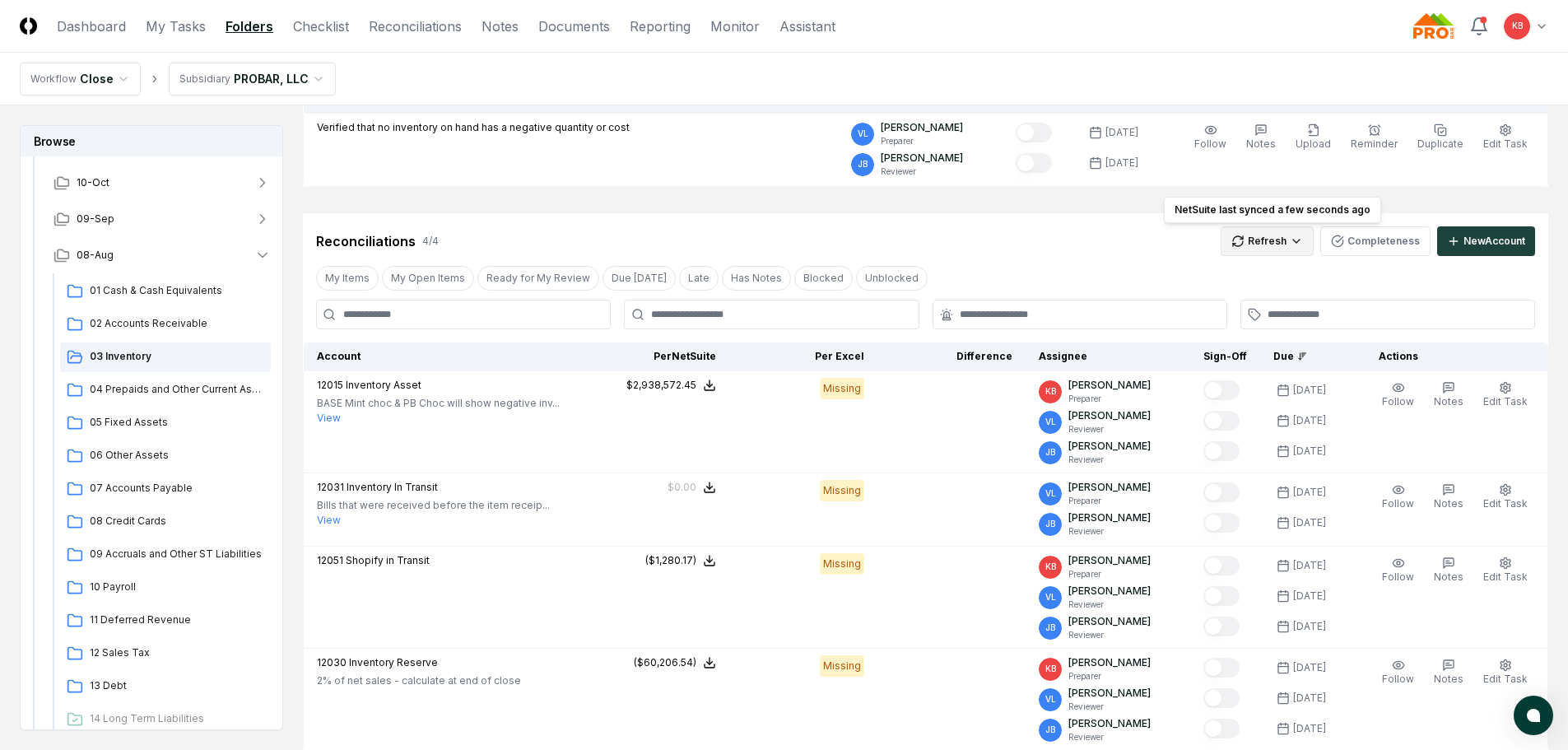
click at [1254, 240] on html "CloseCore Dashboard My Tasks Folders Checklist Reconciliations Notes Documents …" at bounding box center [784, 414] width 1568 height 1220
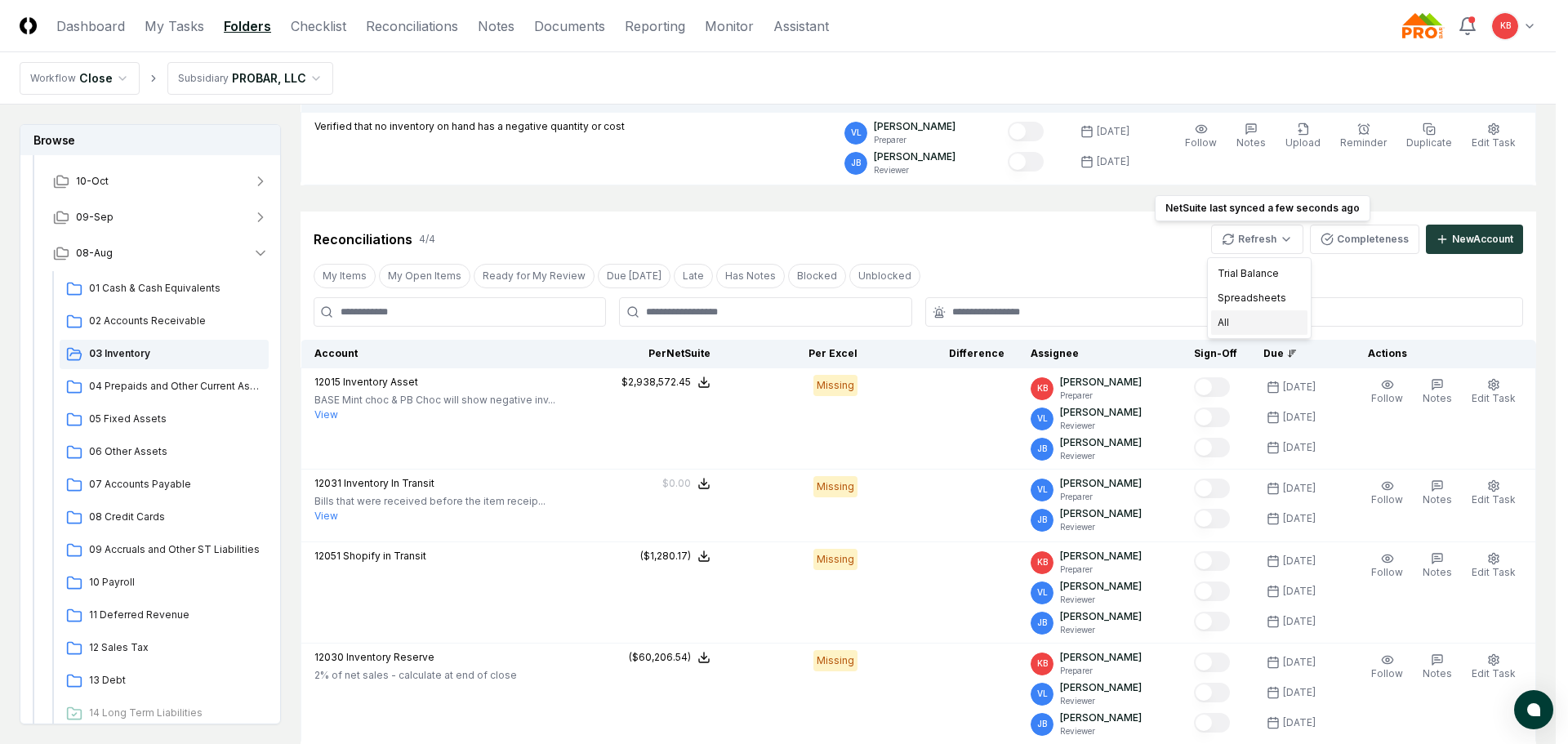
click at [1230, 325] on div "All" at bounding box center [1258, 322] width 97 height 24
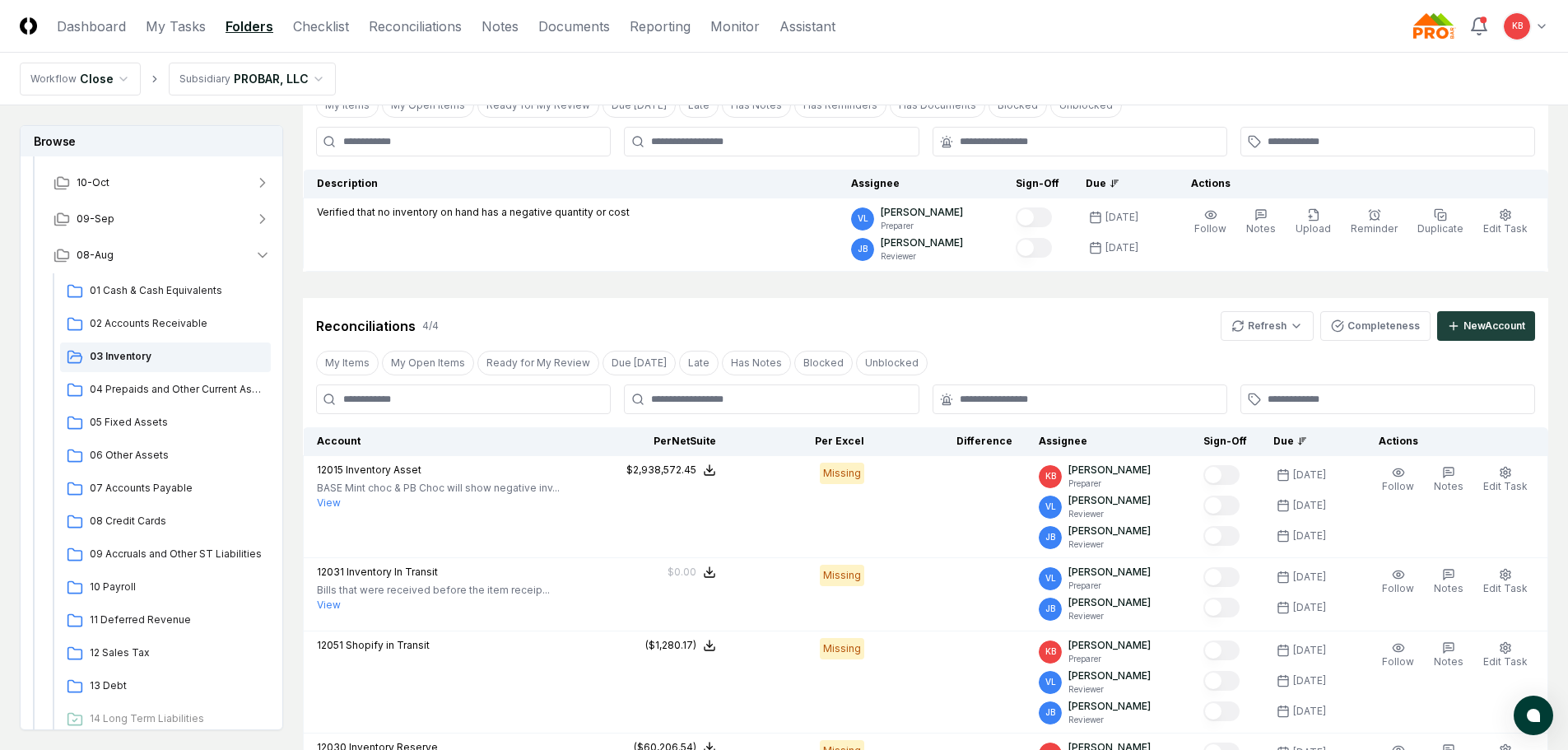
scroll to position [86, 0]
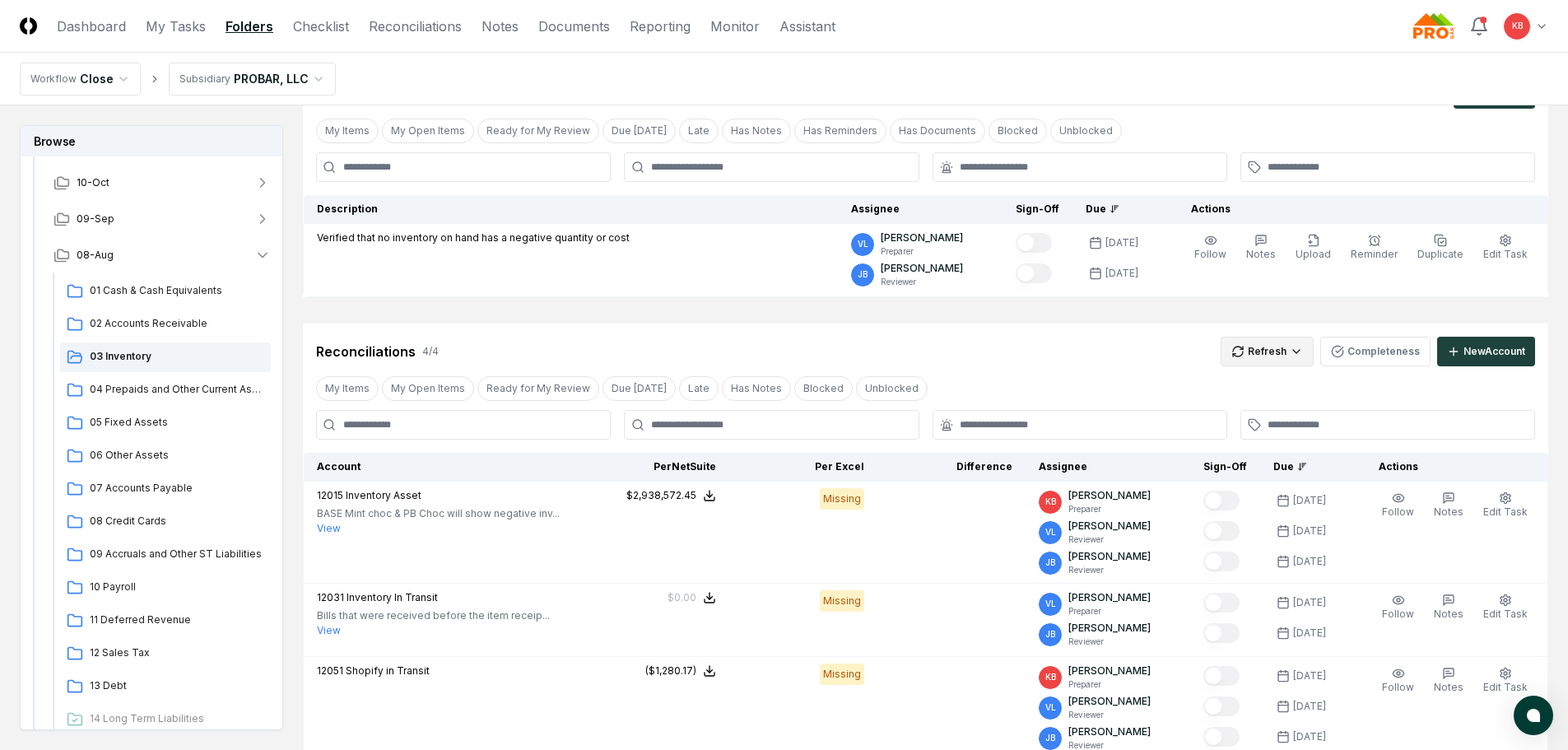
click at [1295, 349] on html "CloseCore Dashboard My Tasks Folders Checklist Reconciliations Notes Documents …" at bounding box center [784, 524] width 1568 height 1220
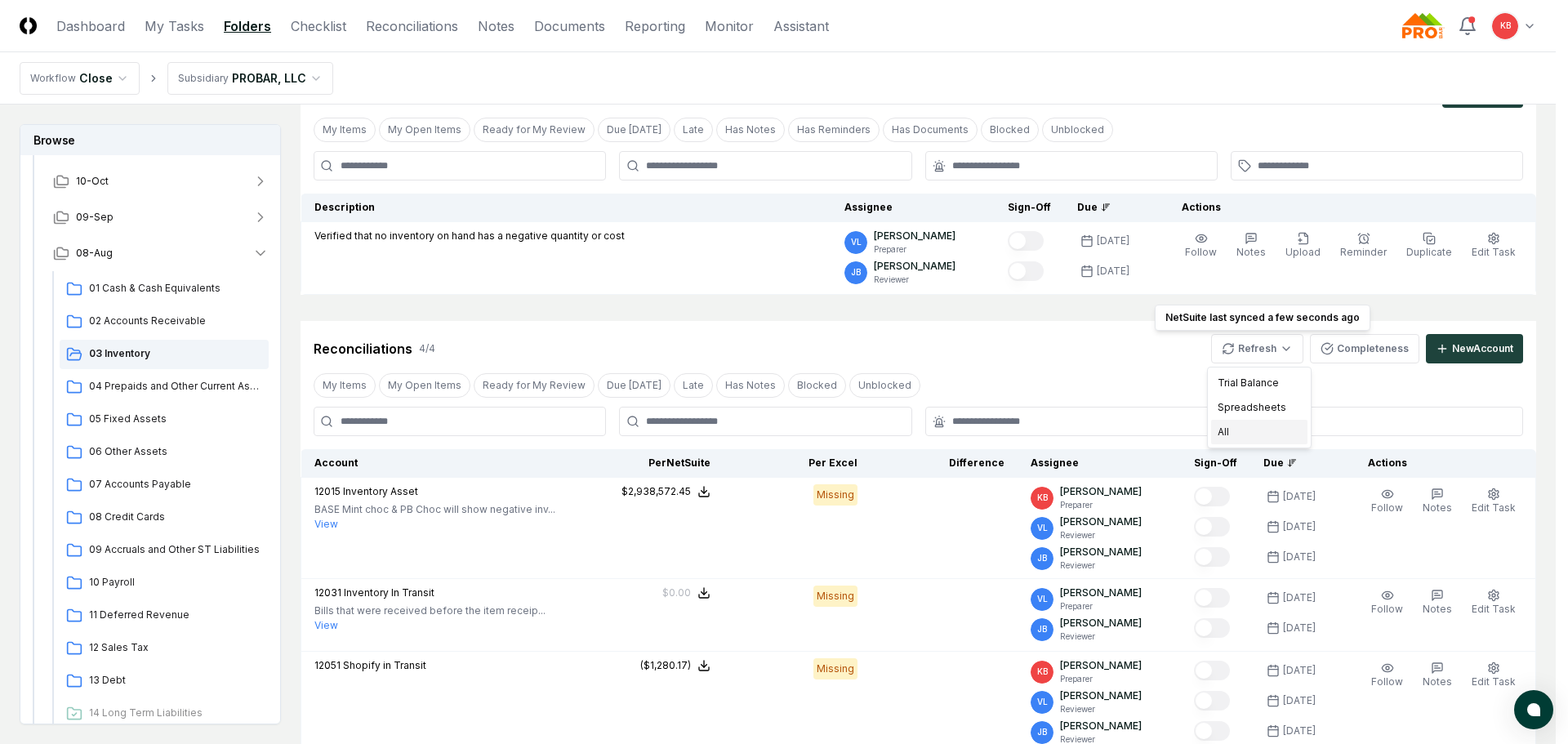
click at [1230, 439] on div "All" at bounding box center [1258, 432] width 97 height 24
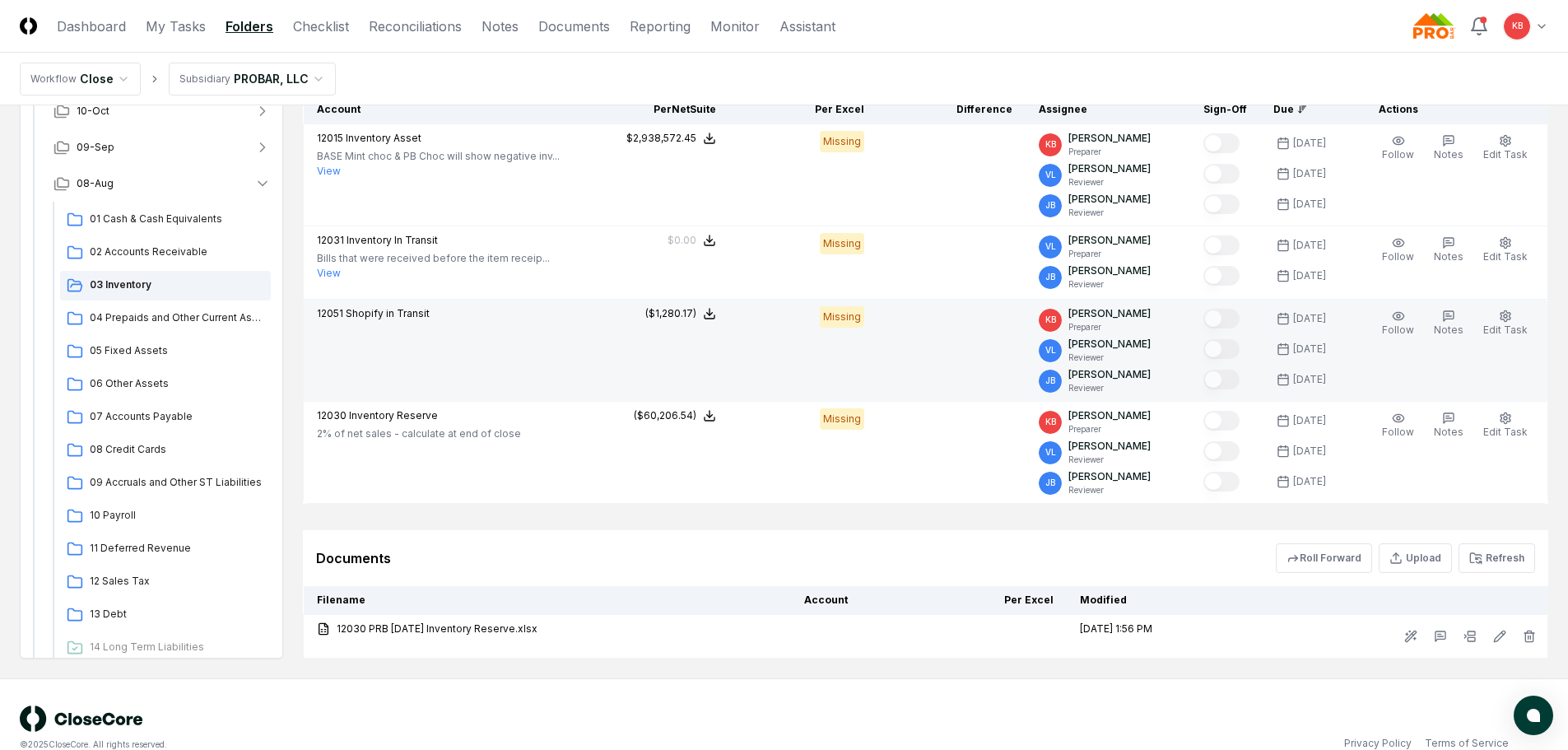
scroll to position [470, 0]
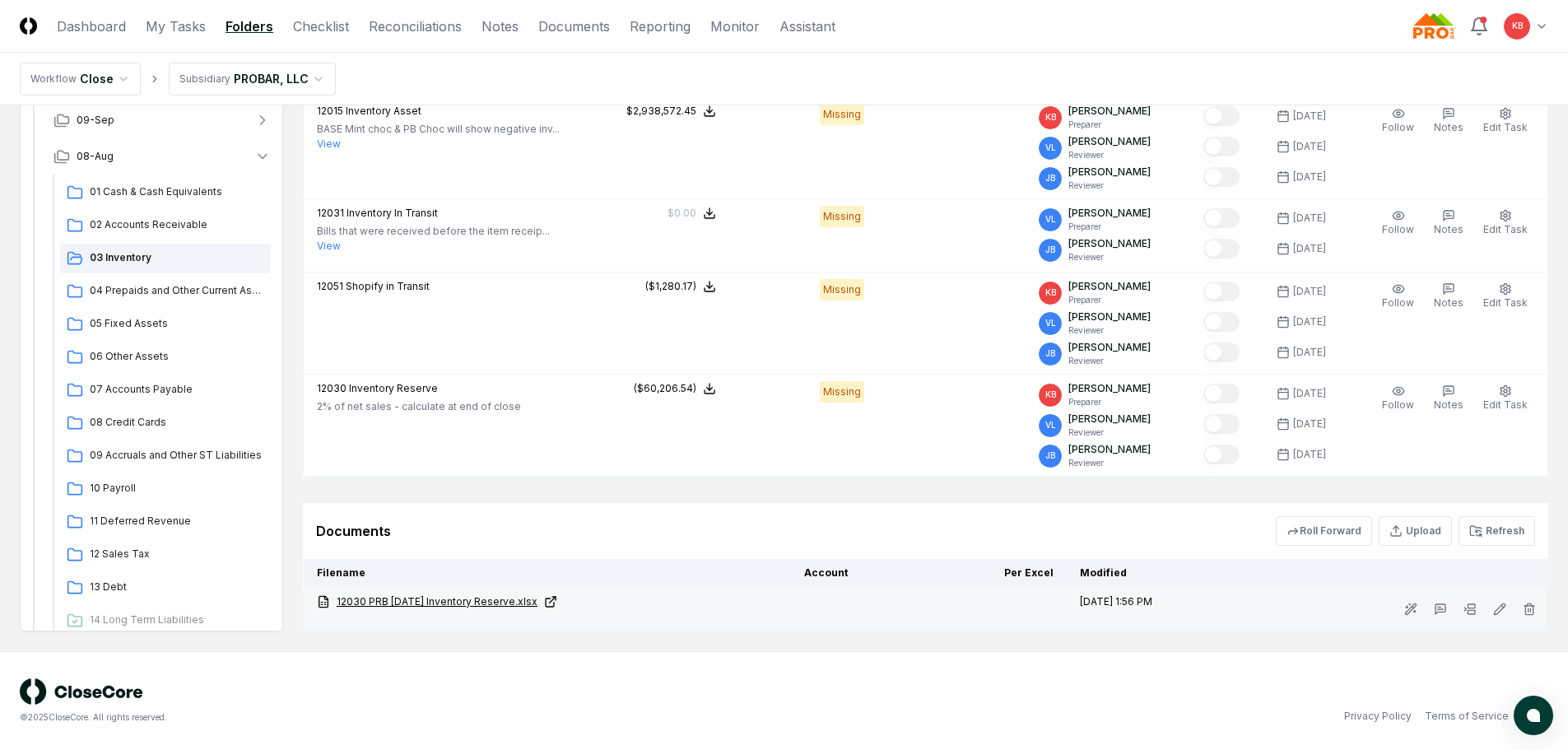
click at [449, 596] on link "12030 PRB [DATE] Inventory Reserve.xlsx" at bounding box center [548, 602] width 461 height 14
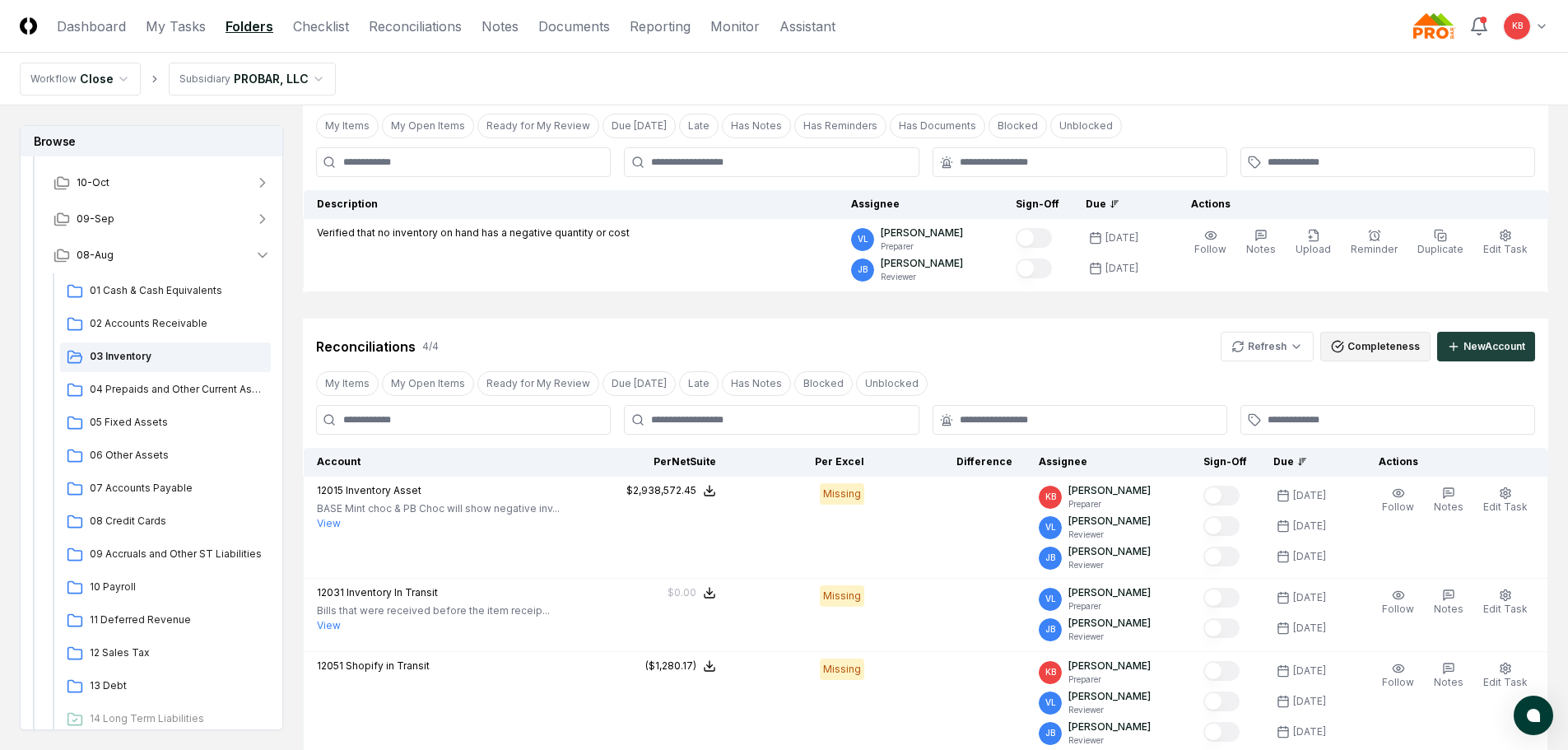
scroll to position [86, 0]
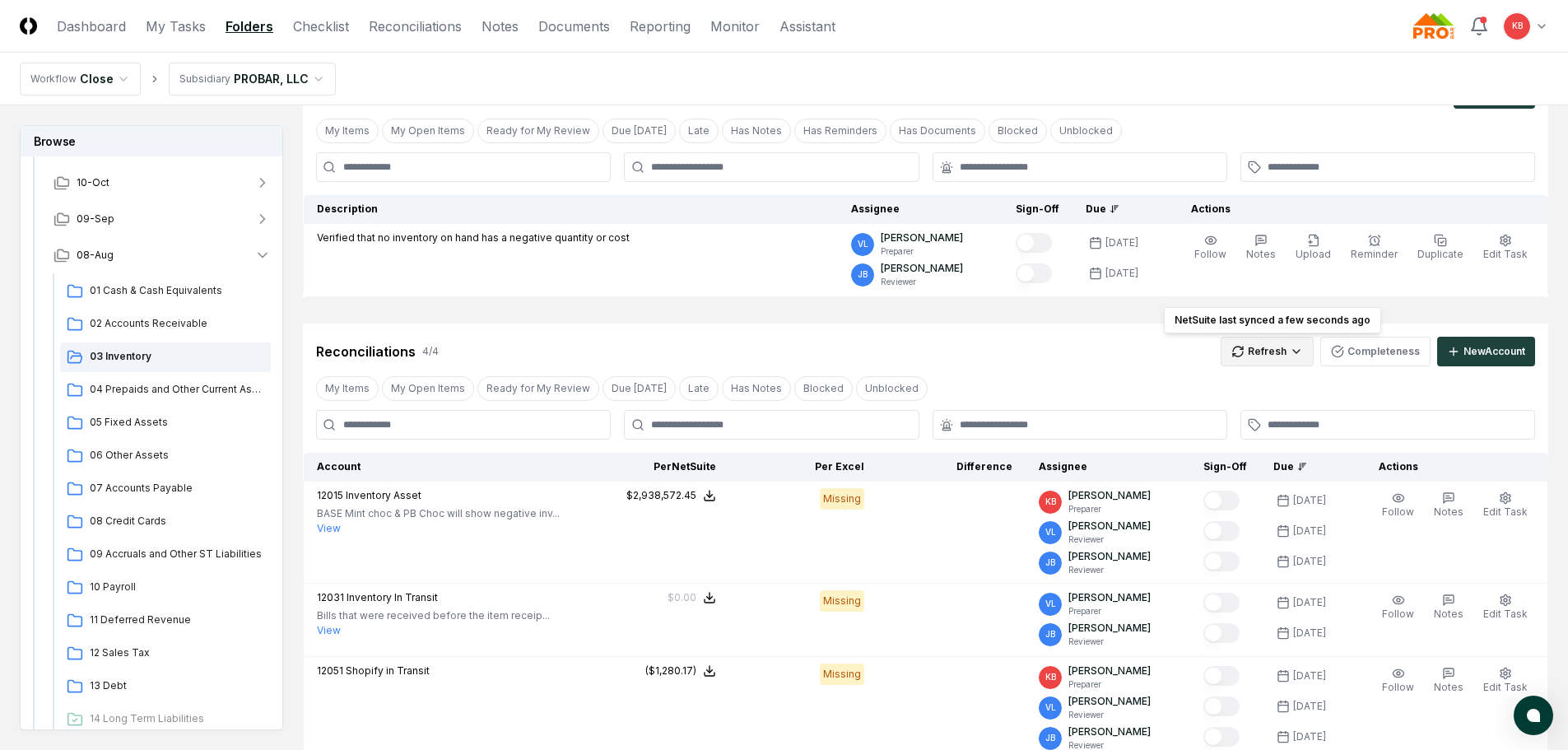
click at [1264, 351] on html "CloseCore Dashboard My Tasks Folders Checklist Reconciliations Notes Documents …" at bounding box center [784, 524] width 1568 height 1220
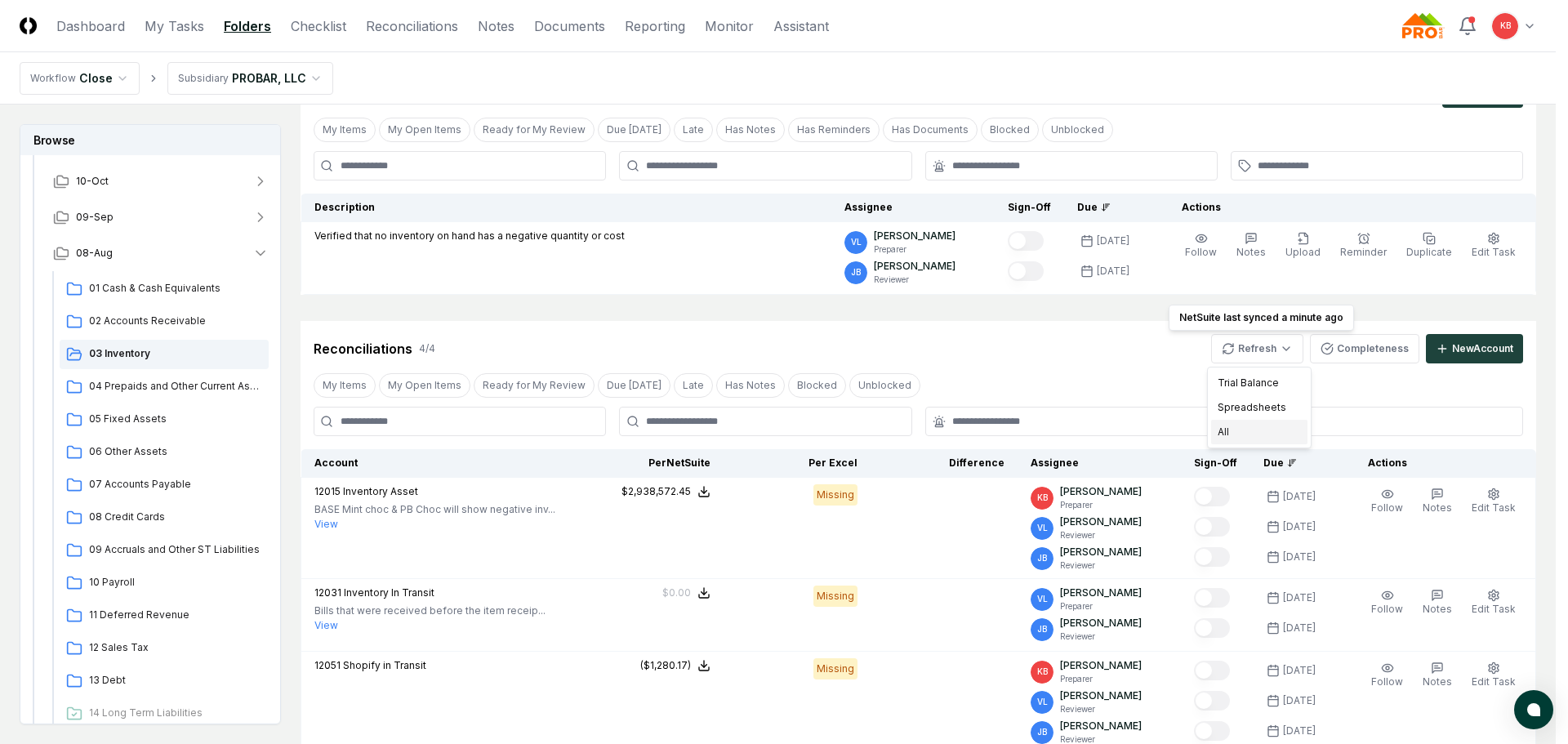
click at [1227, 436] on div "All" at bounding box center [1258, 432] width 97 height 24
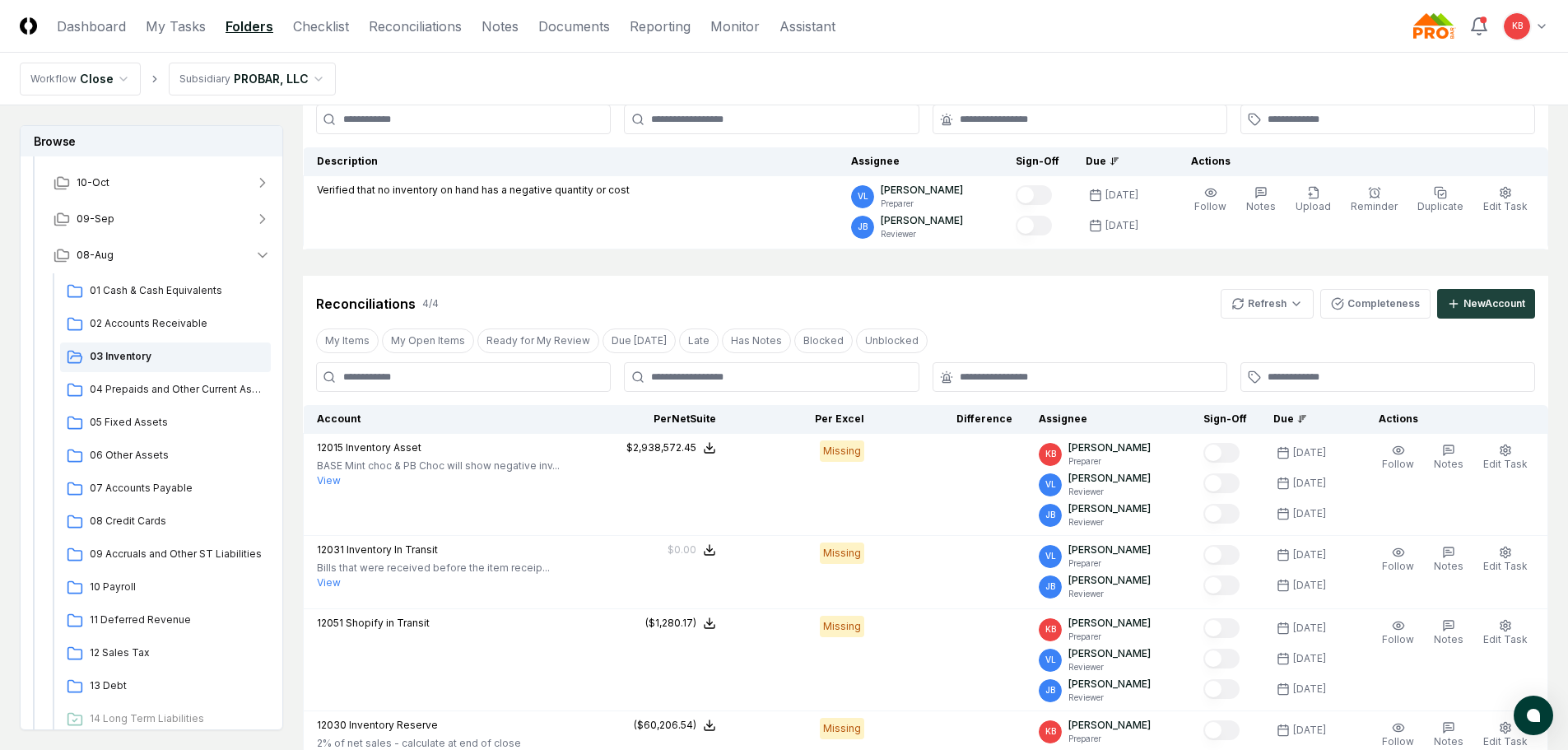
scroll to position [114, 0]
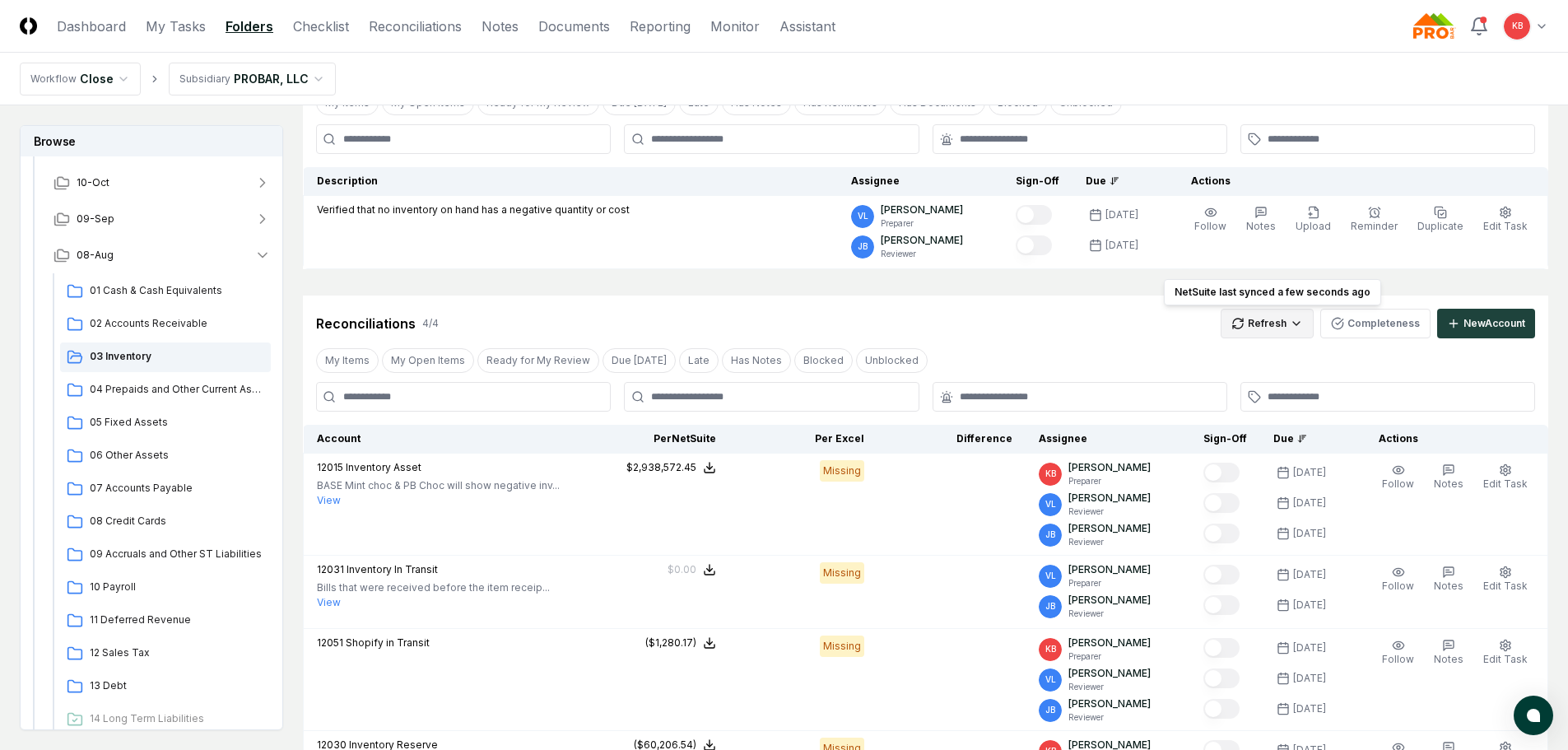
click at [1270, 330] on html "CloseCore Dashboard My Tasks Folders Checklist Reconciliations Notes Documents …" at bounding box center [784, 496] width 1568 height 1220
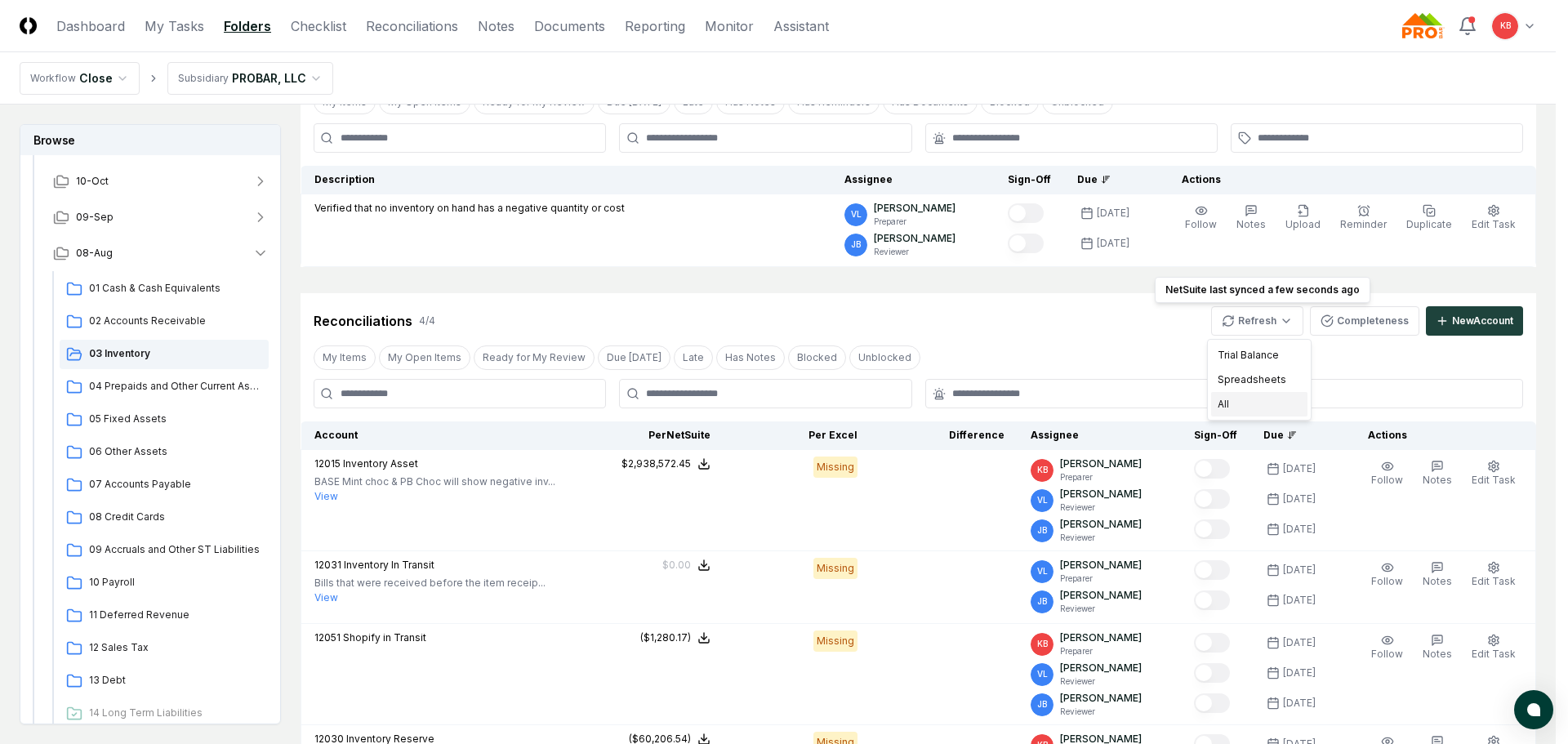
click at [1236, 403] on div "All" at bounding box center [1258, 404] width 97 height 24
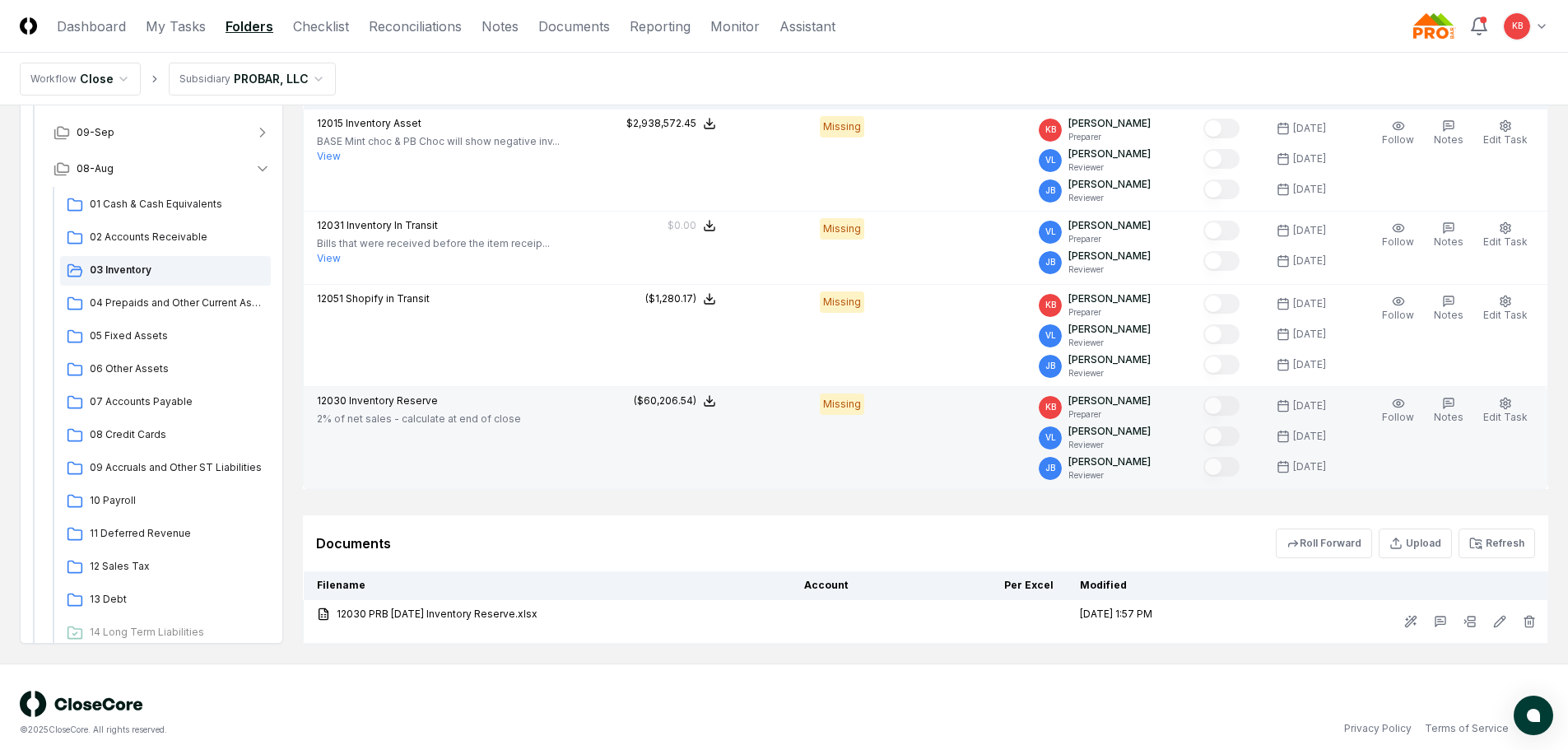
scroll to position [470, 0]
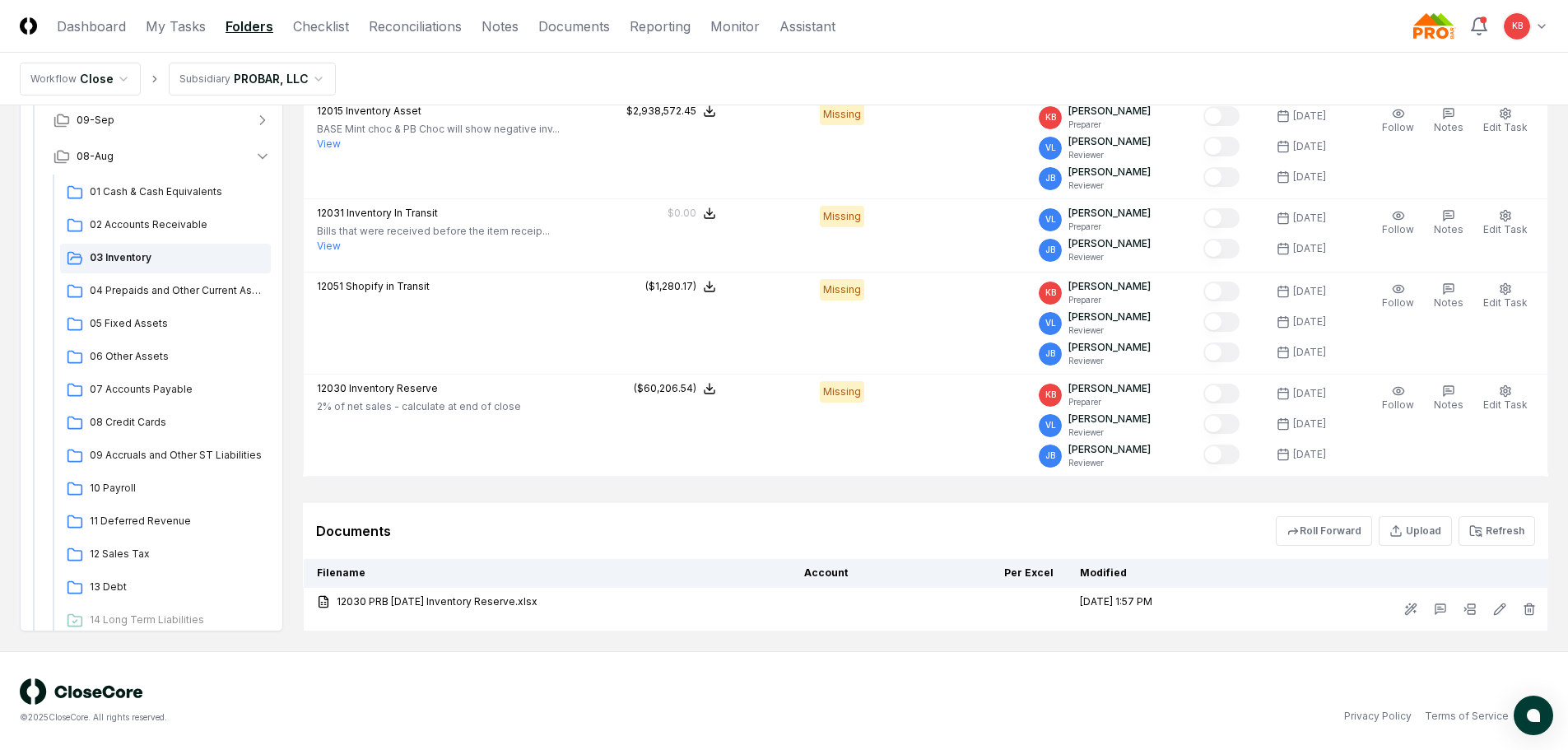
click at [1519, 528] on button "Refresh" at bounding box center [1497, 531] width 76 height 30
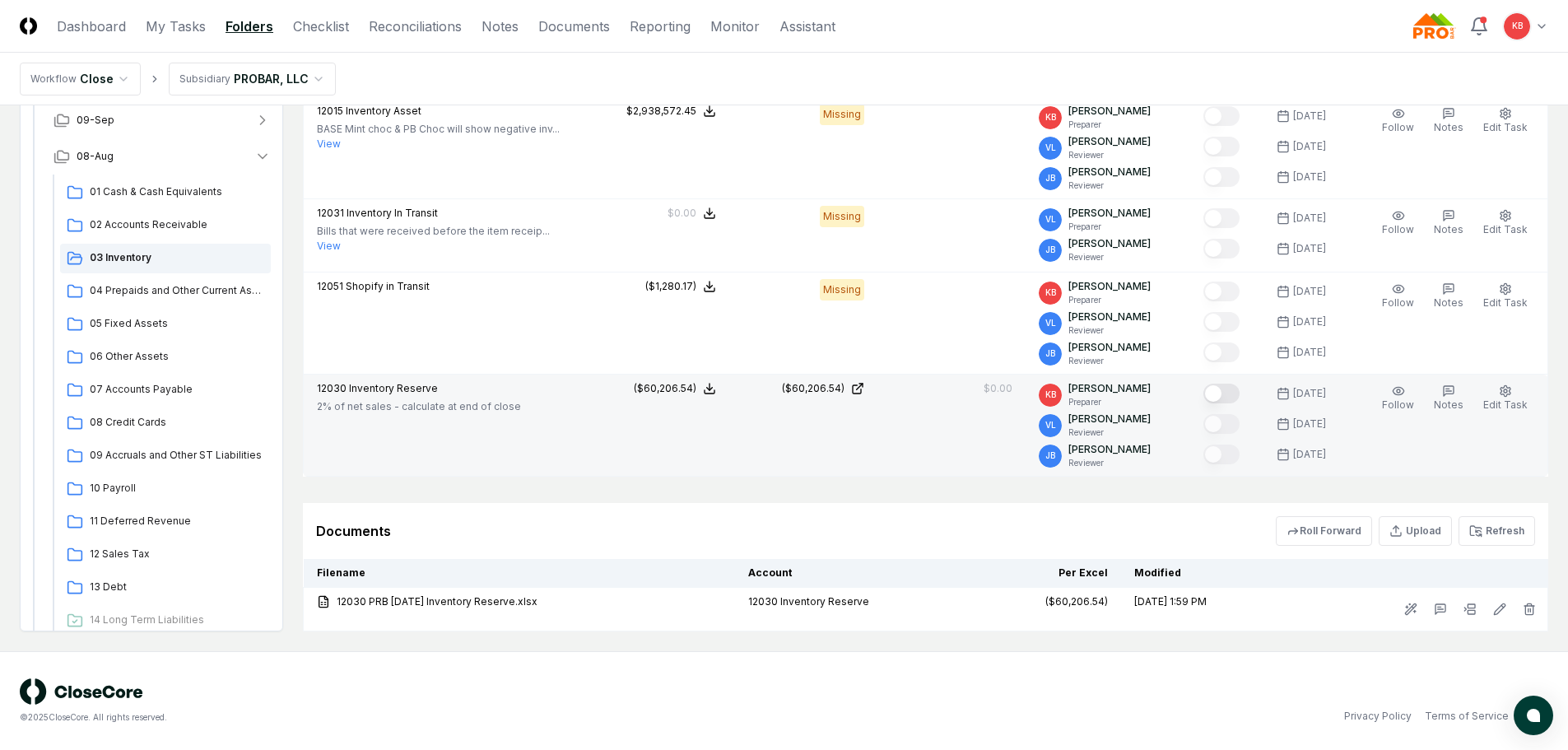
click at [1225, 390] on button "Mark complete" at bounding box center [1221, 393] width 36 height 20
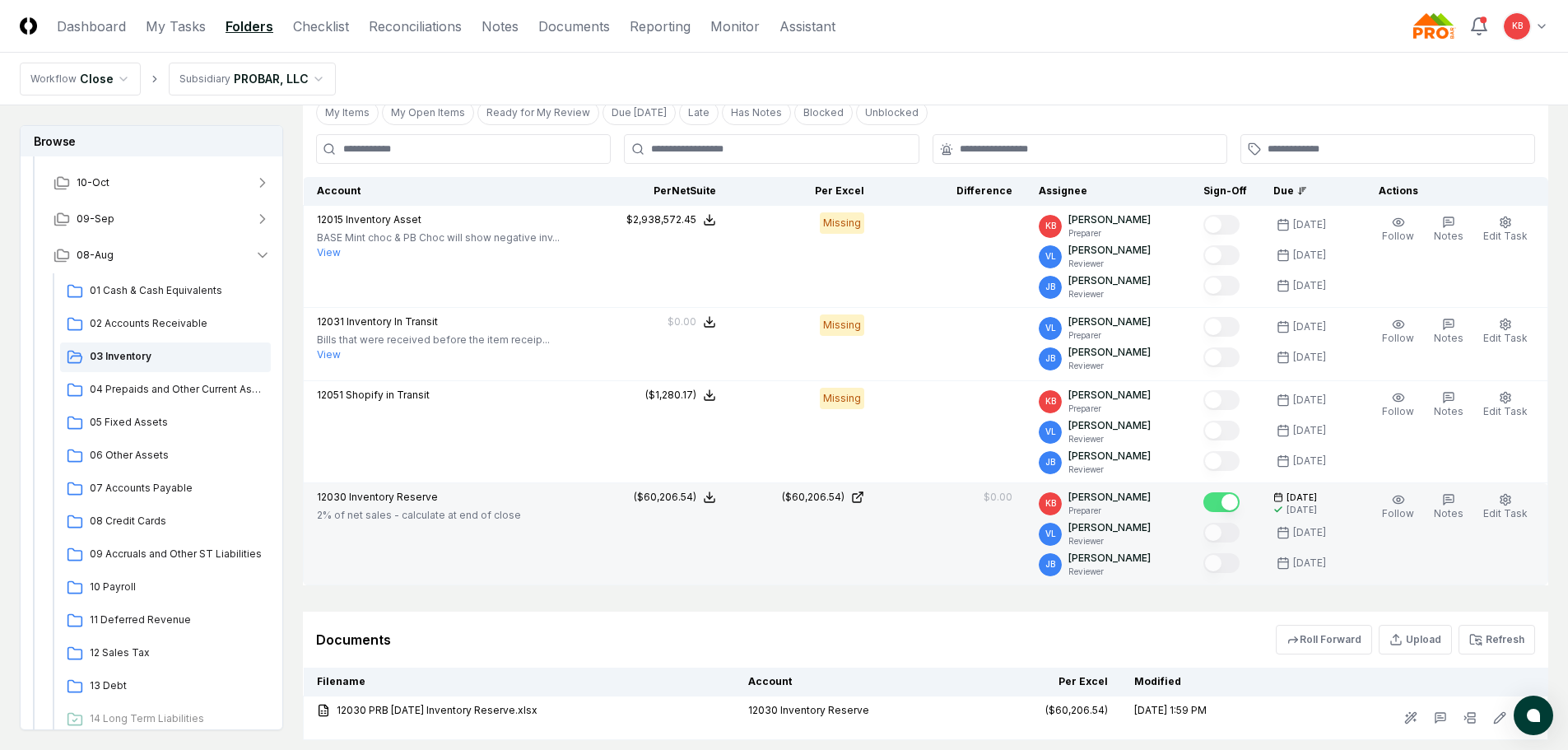
scroll to position [361, 0]
